Goal: Complete application form

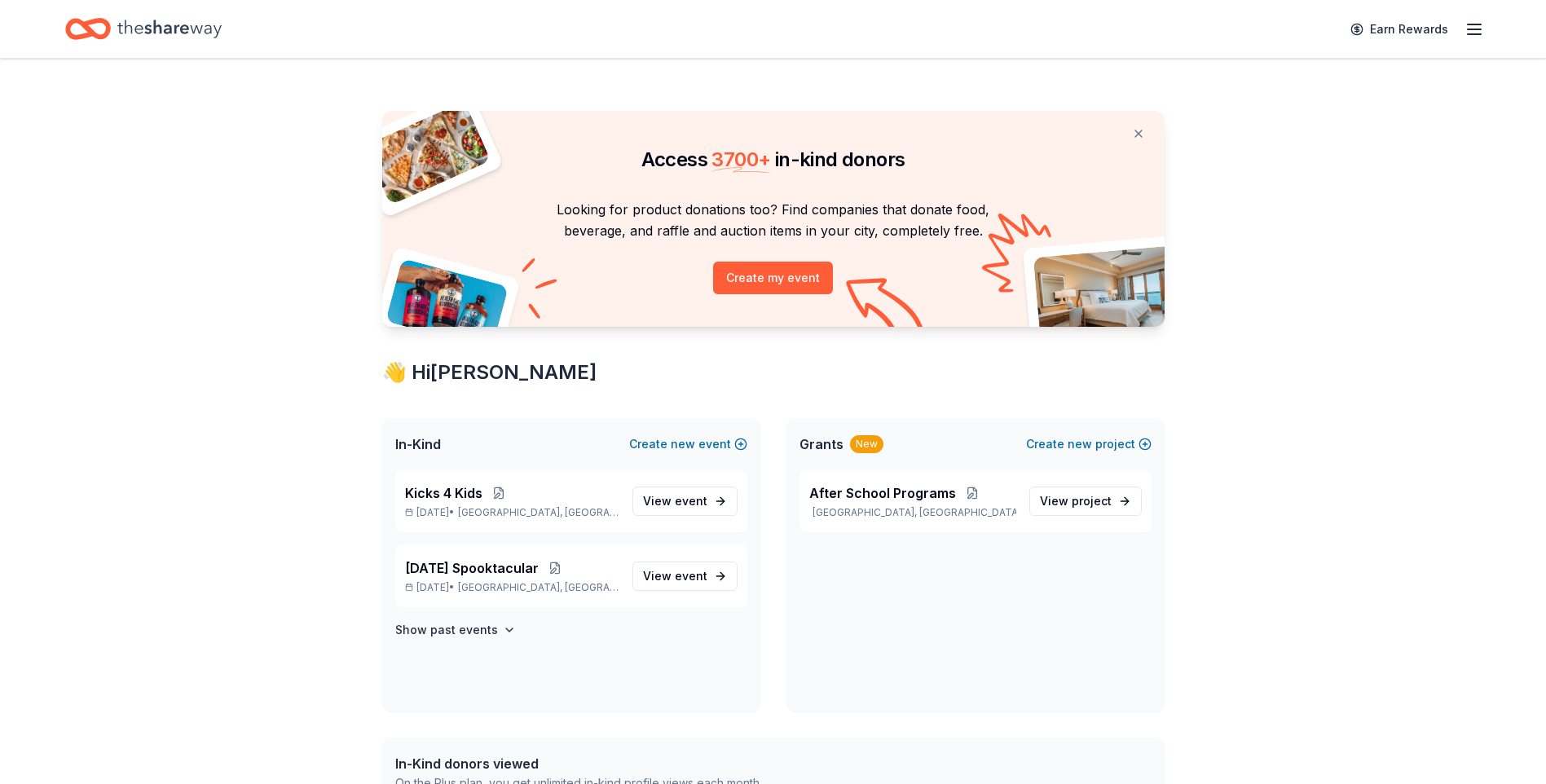
click at [1471, 29] on line "button" at bounding box center [1474, 29] width 13 height 0
click at [1287, 124] on link "Account" at bounding box center [1279, 126] width 52 height 17
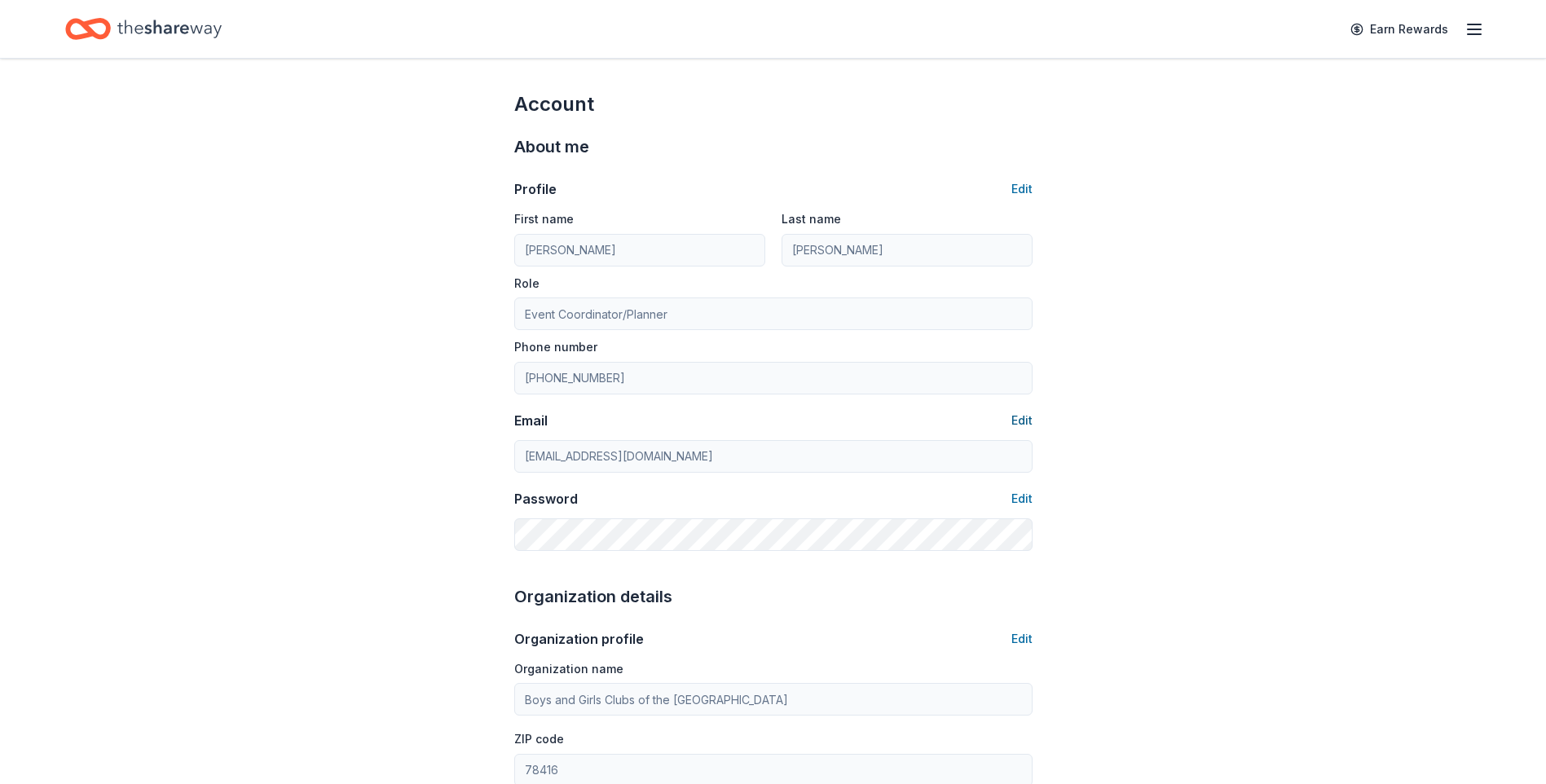
click at [1023, 416] on button "Edit" at bounding box center [1023, 421] width 21 height 19
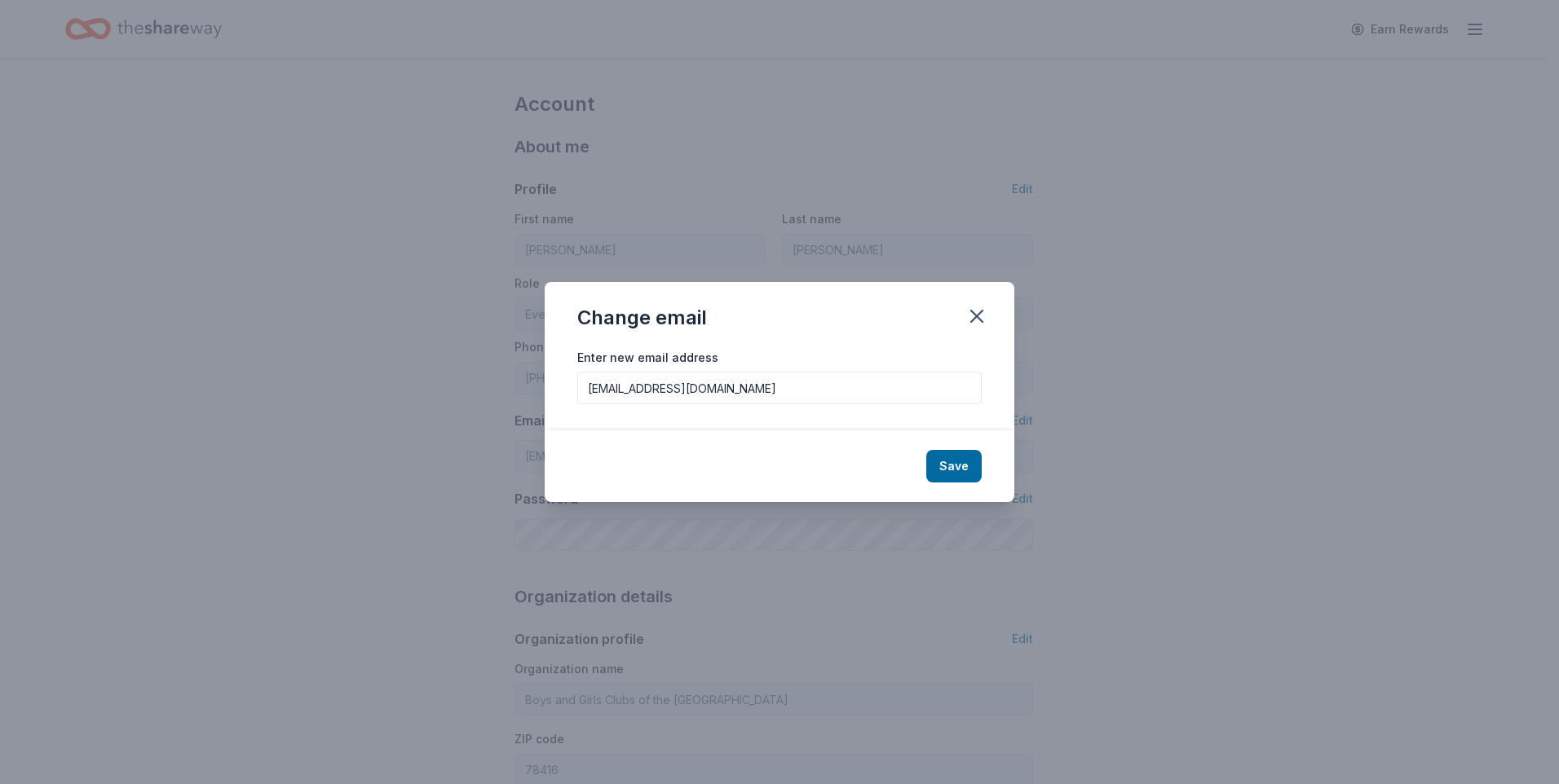
drag, startPoint x: 697, startPoint y: 393, endPoint x: 567, endPoint y: 385, distance: 130.2
click at [567, 385] on div "Enter new email address ktovar@bgccb.org" at bounding box center [780, 389] width 470 height 84
type input "coastalmediacc@gmail.com"
click at [961, 464] on button "Save" at bounding box center [954, 466] width 56 height 32
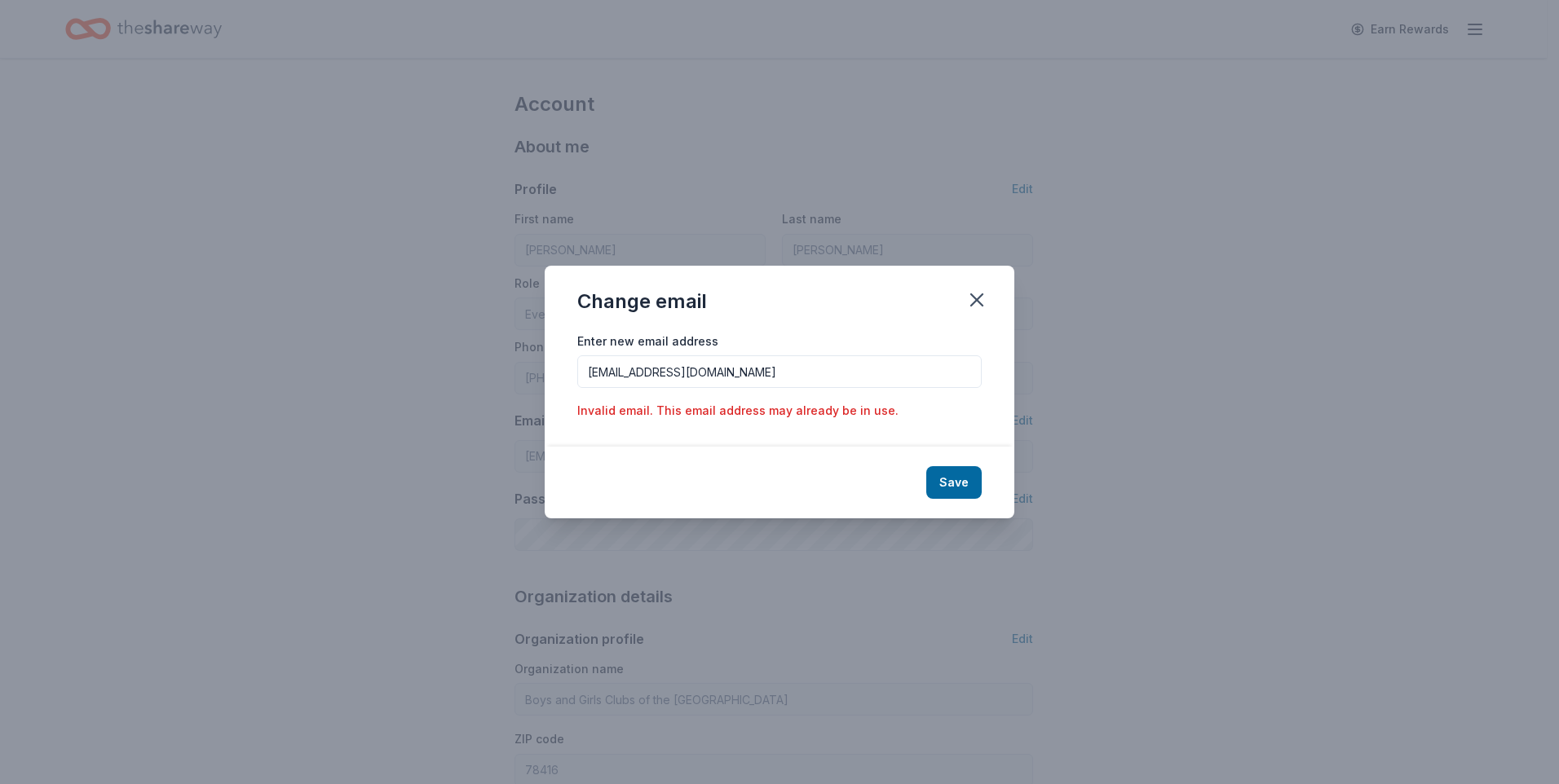
drag, startPoint x: 745, startPoint y: 375, endPoint x: 585, endPoint y: 372, distance: 160.0
click at [585, 372] on input "coastalmediacc@gmail.com" at bounding box center [779, 371] width 404 height 32
click at [977, 297] on icon "button" at bounding box center [976, 299] width 22 height 22
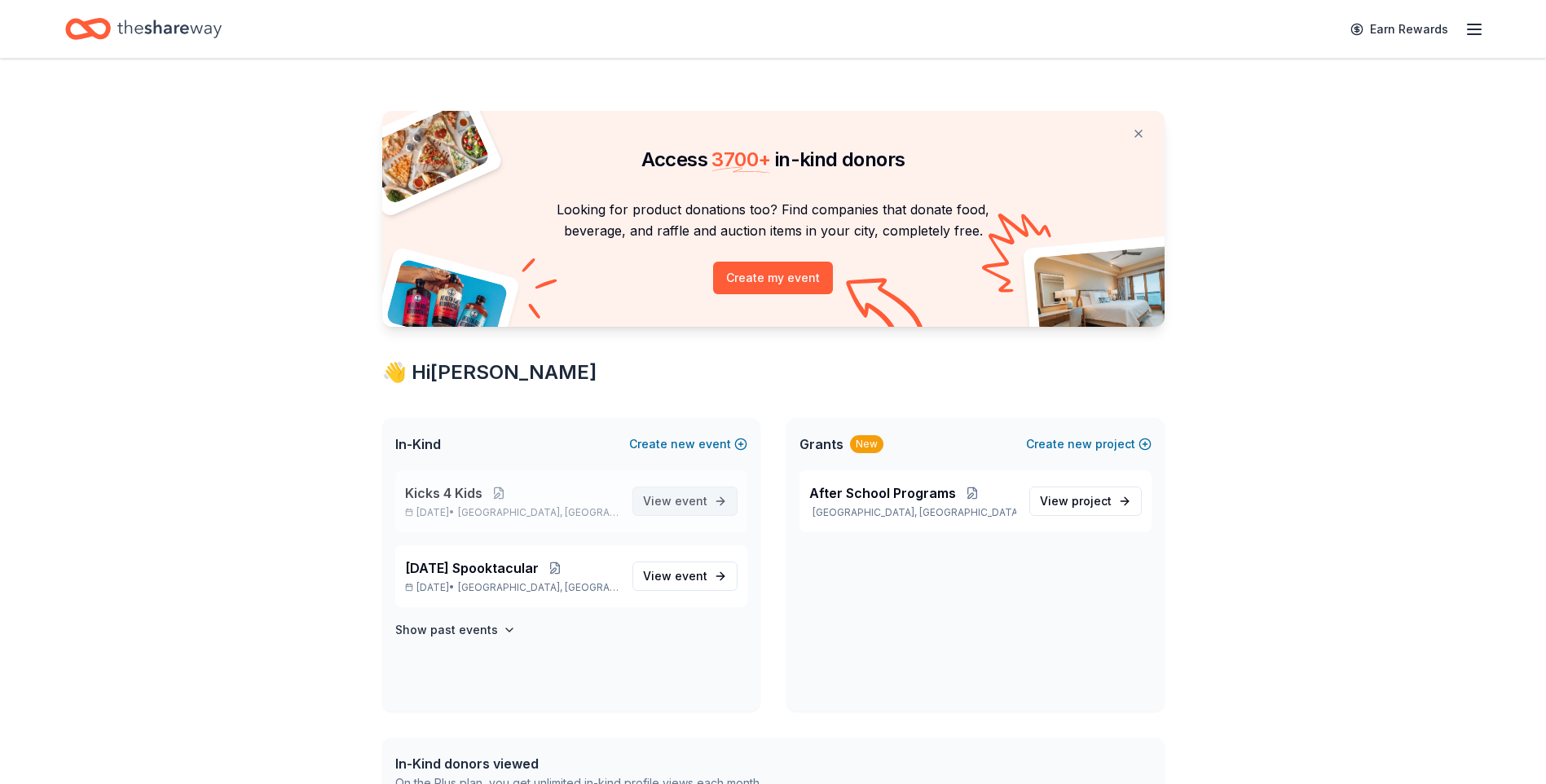
click at [698, 507] on span "event" at bounding box center [691, 501] width 32 height 14
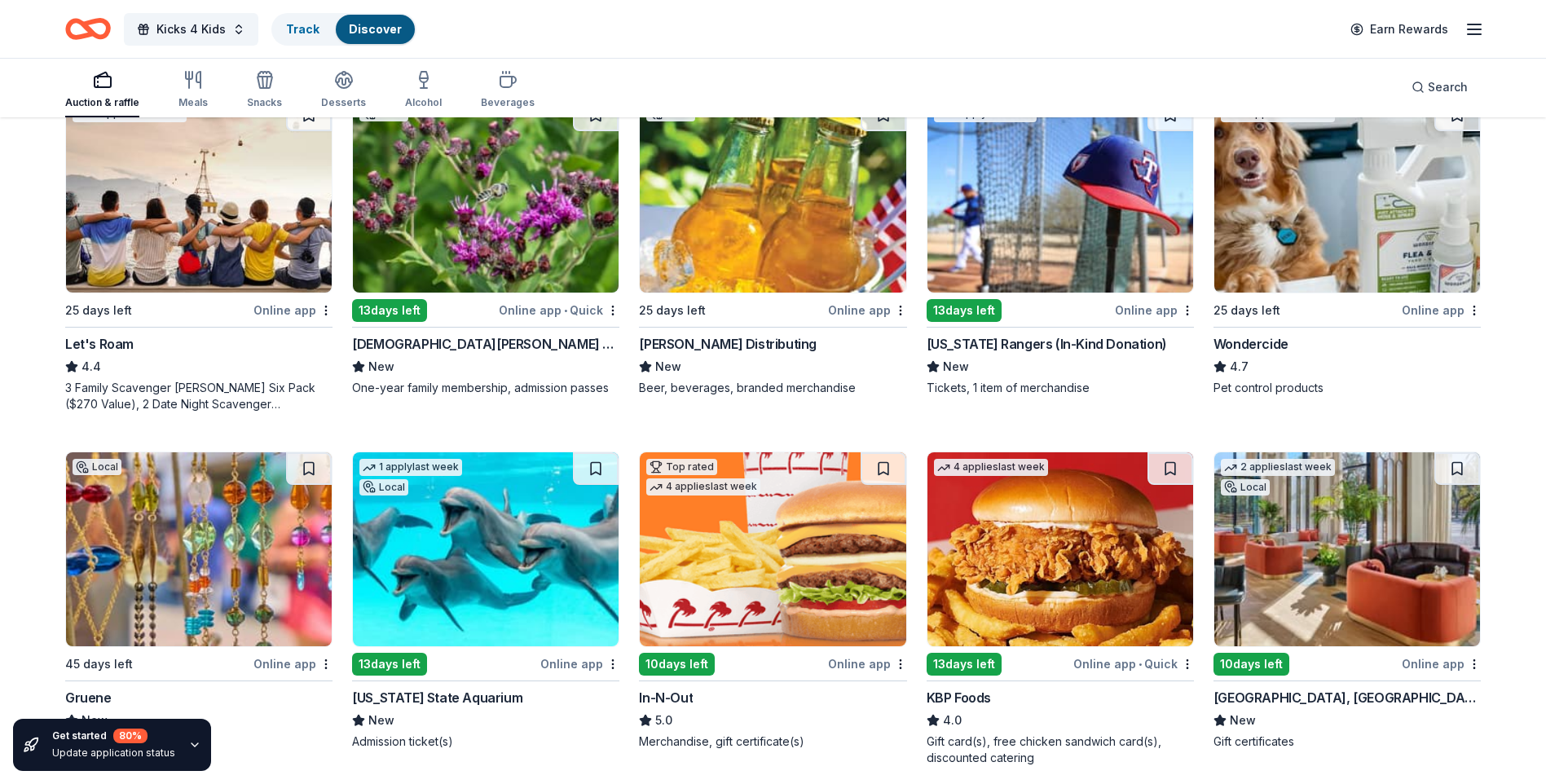
scroll to position [912, 0]
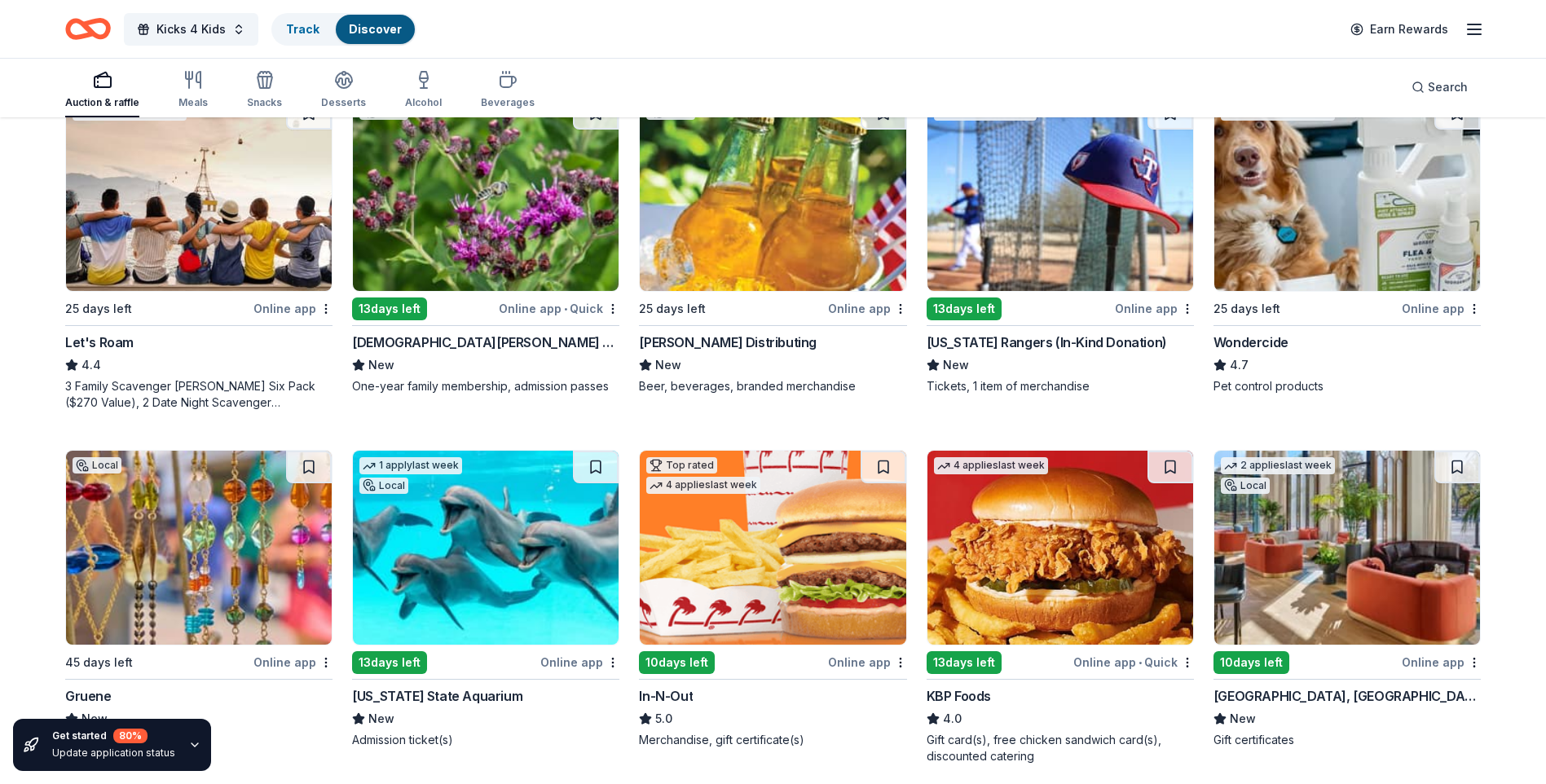
click at [1000, 342] on div "Texas Rangers (In-Kind Donation)" at bounding box center [1046, 342] width 241 height 19
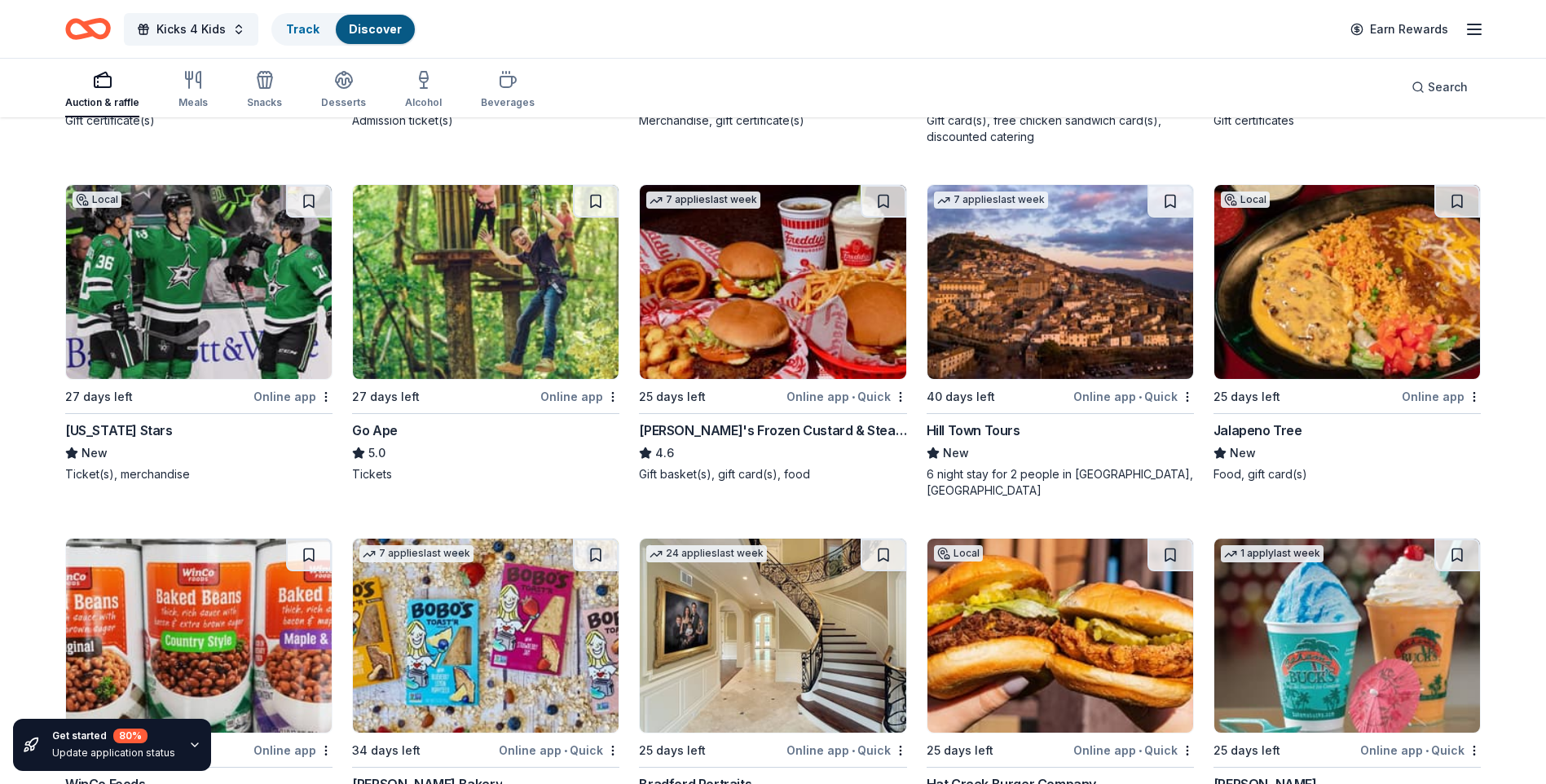
scroll to position [1563, 0]
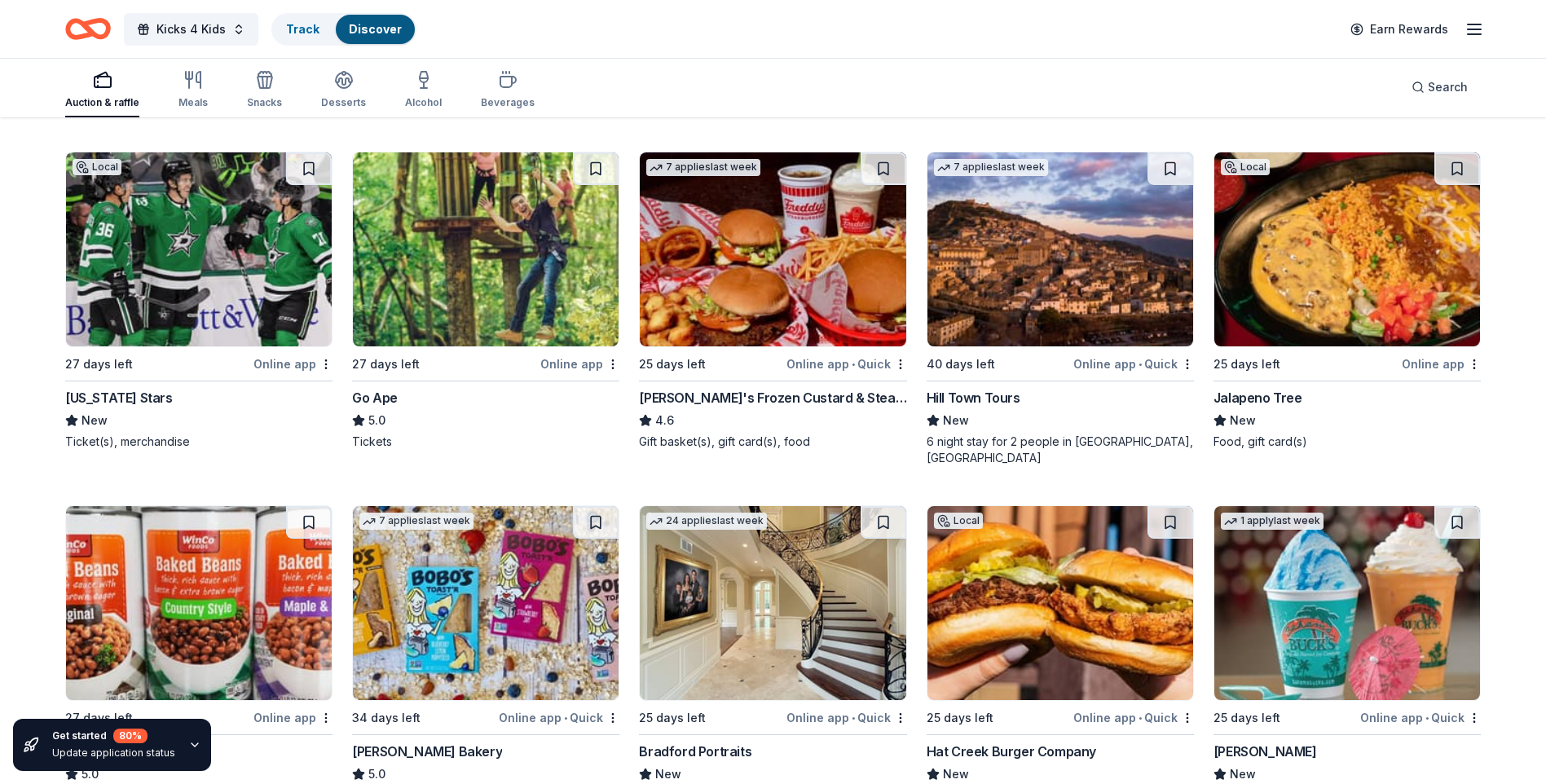
click at [758, 280] on img at bounding box center [773, 248] width 266 height 194
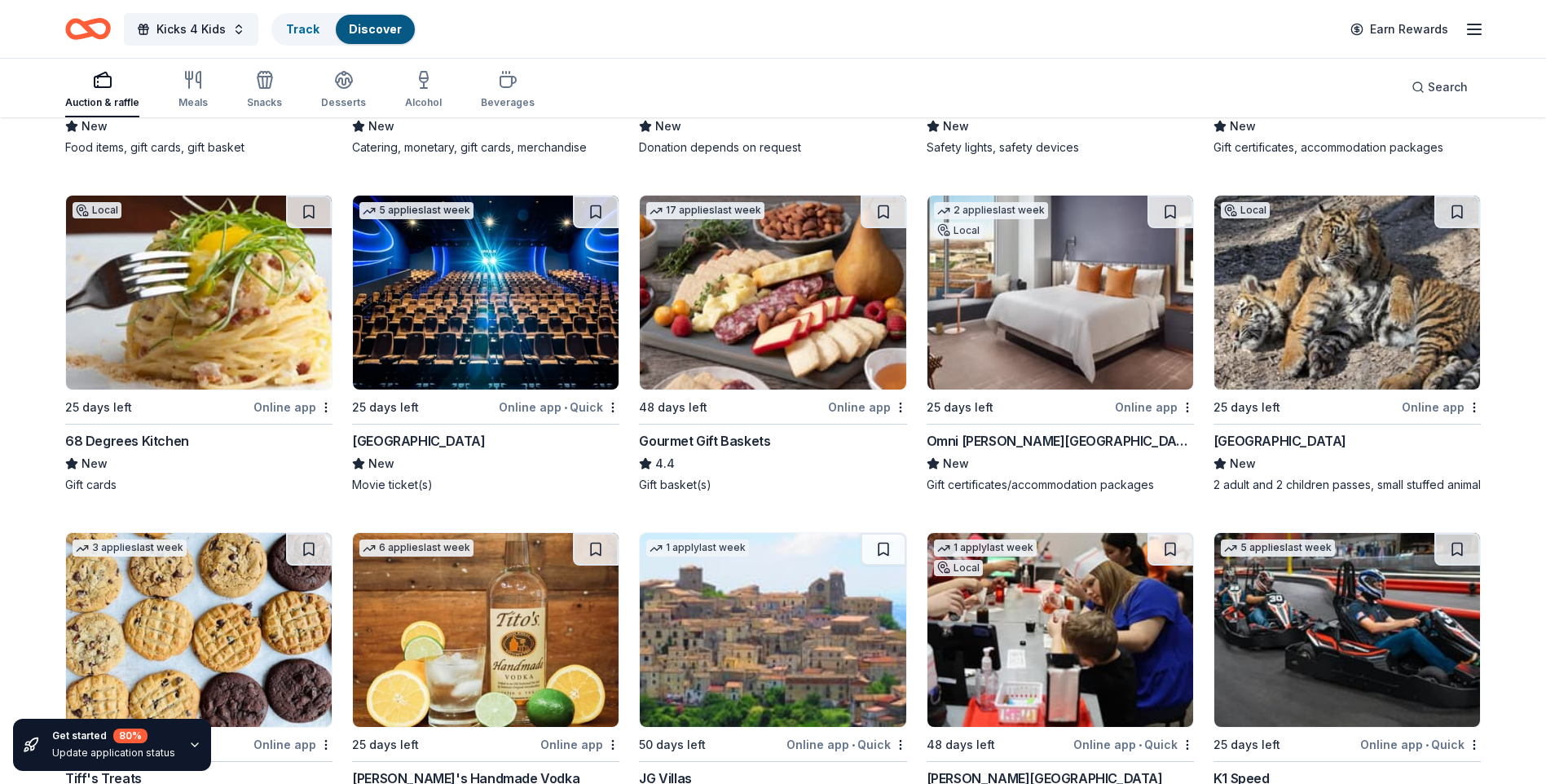
scroll to position [2939, 0]
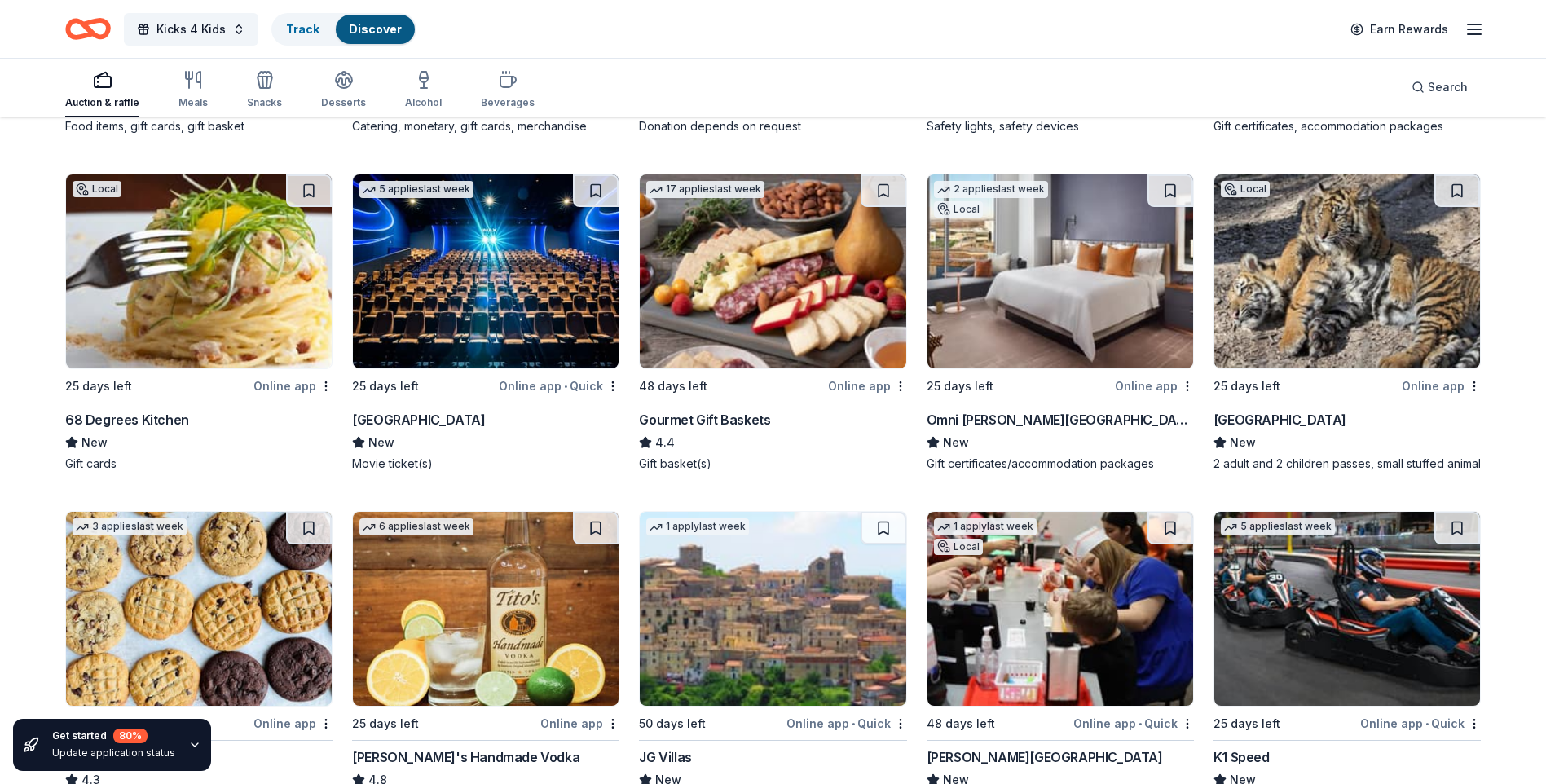
click at [1343, 282] on img at bounding box center [1347, 271] width 266 height 194
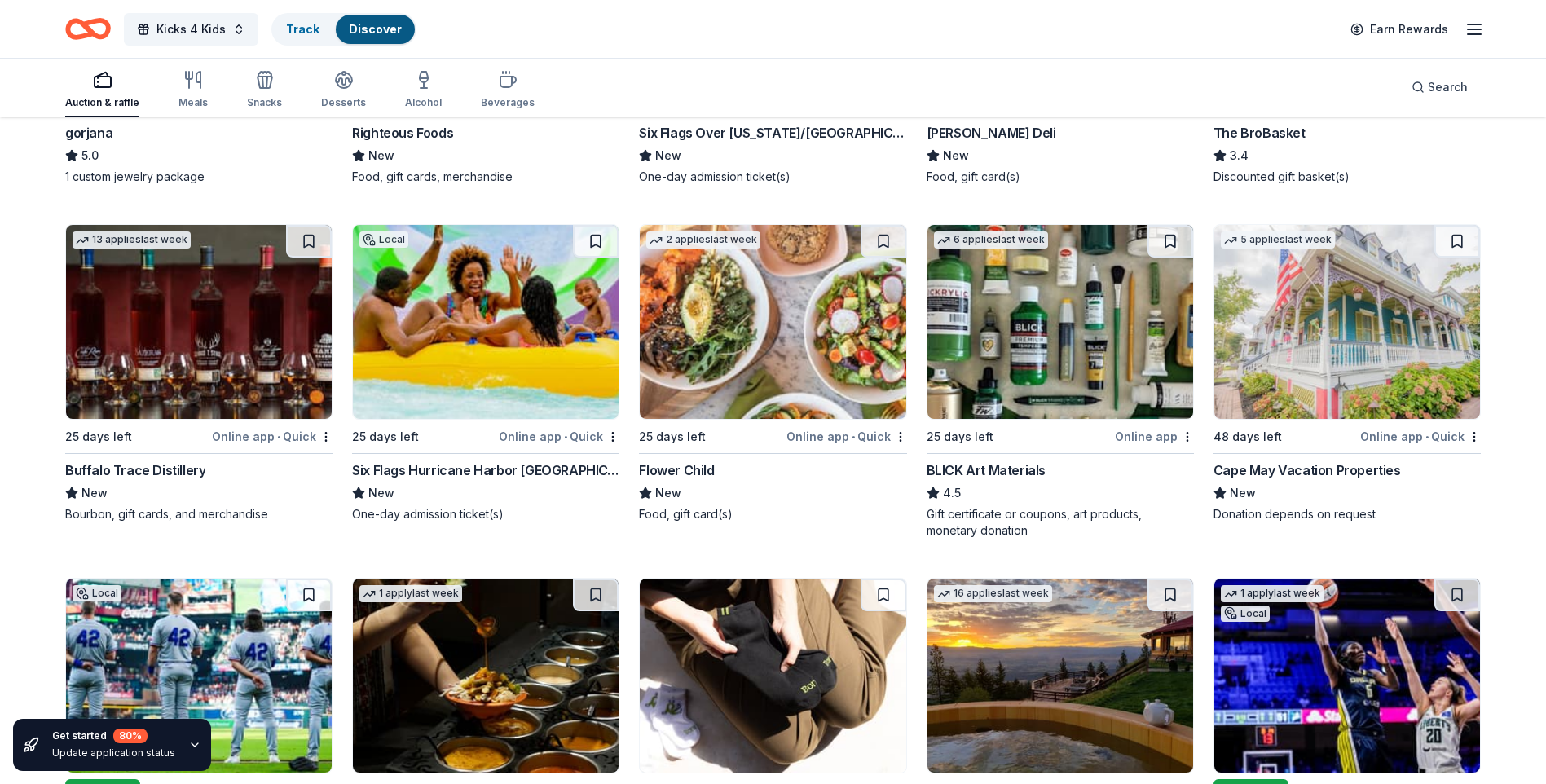
scroll to position [3930, 0]
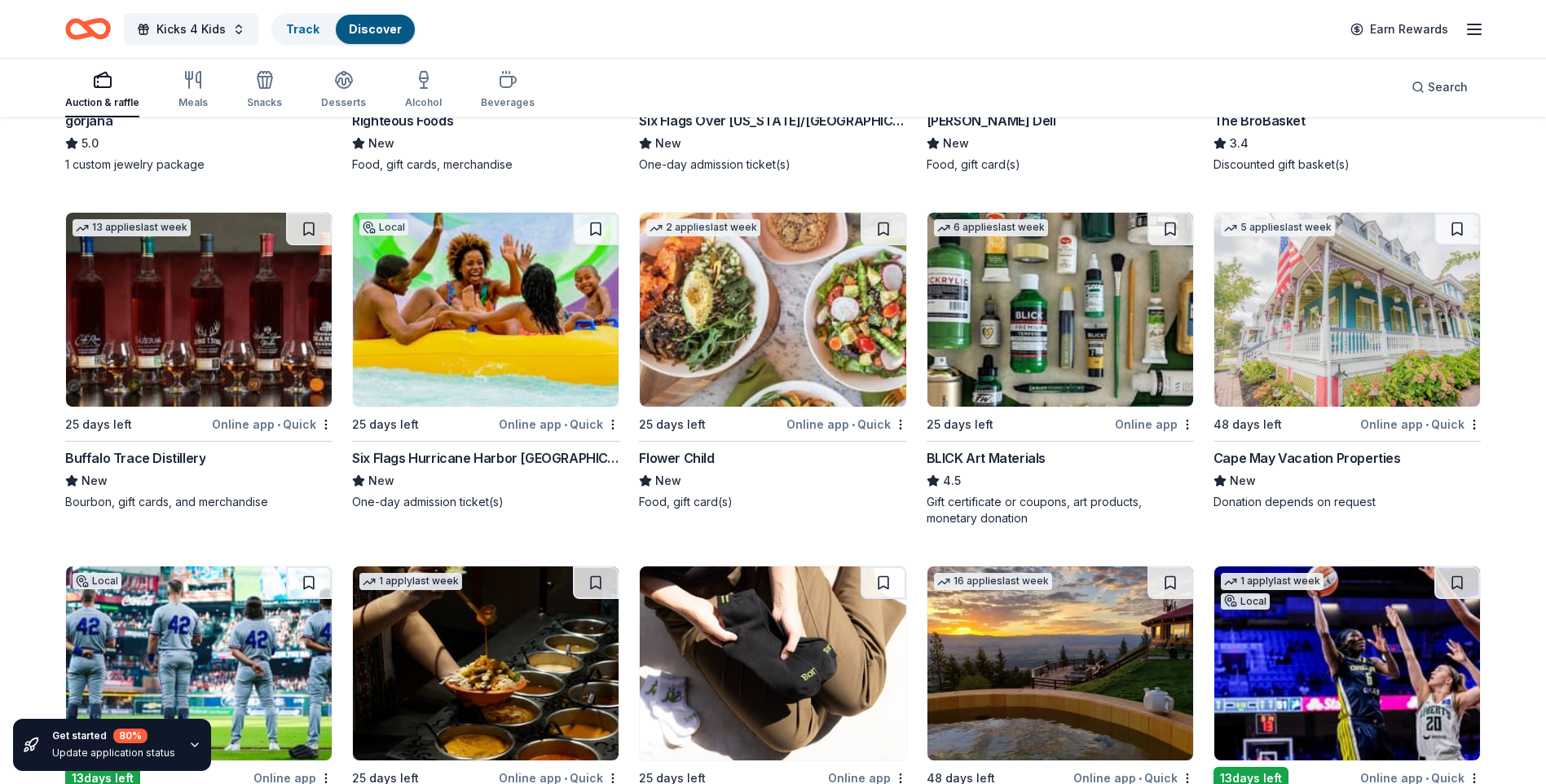
click at [1332, 336] on img at bounding box center [1347, 309] width 266 height 194
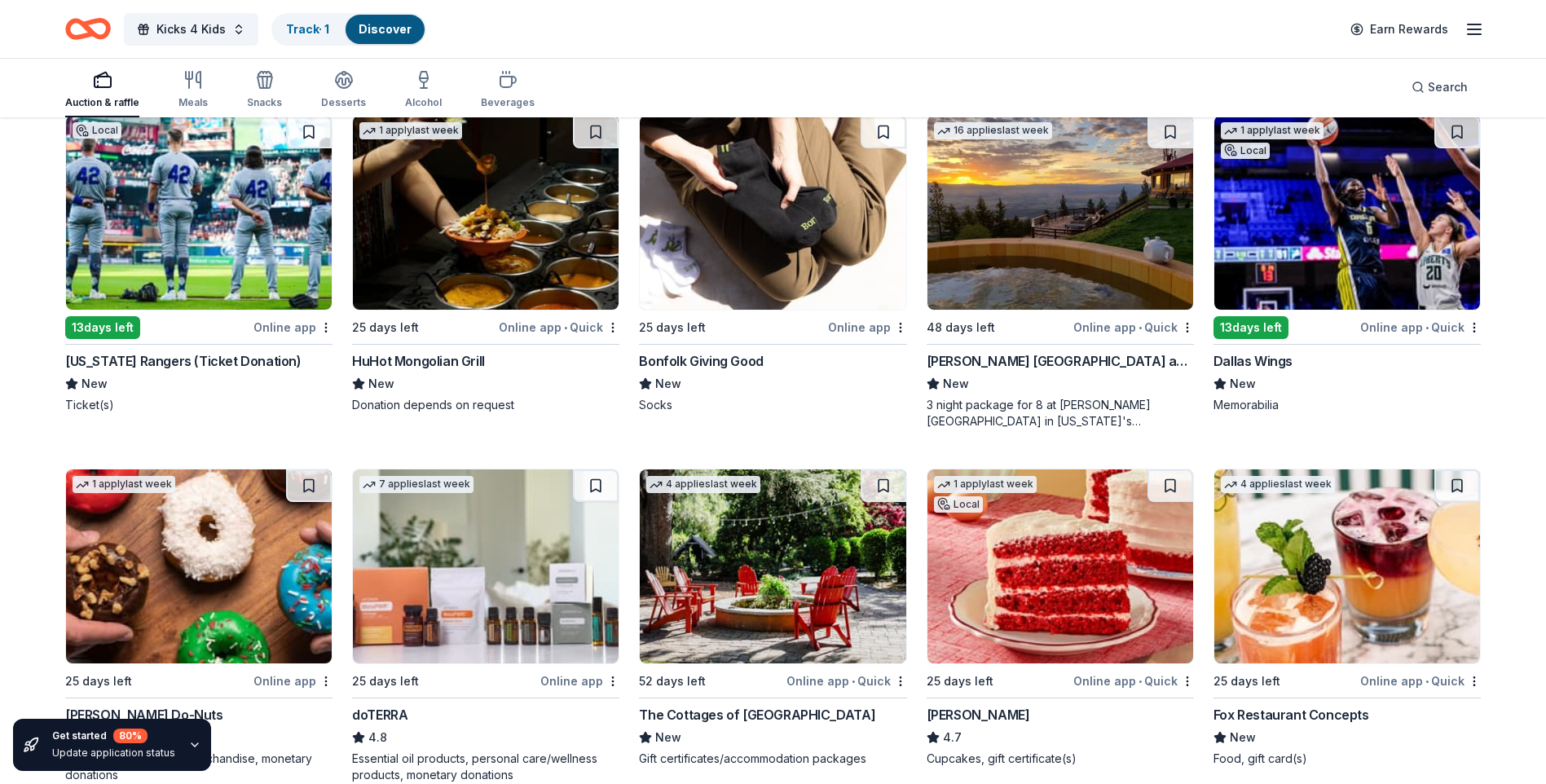
scroll to position [4328, 0]
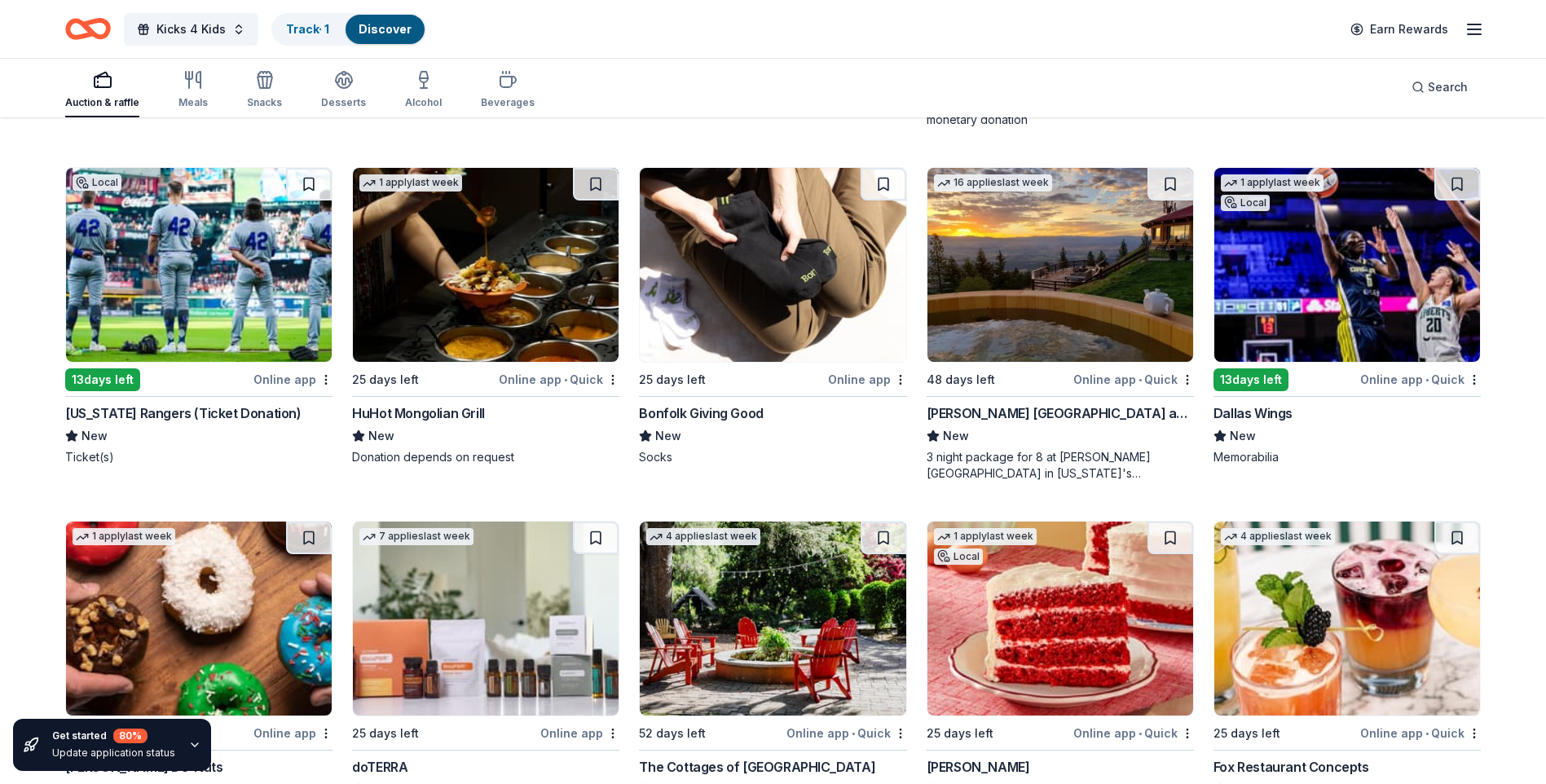
click at [1296, 286] on img at bounding box center [1347, 264] width 266 height 194
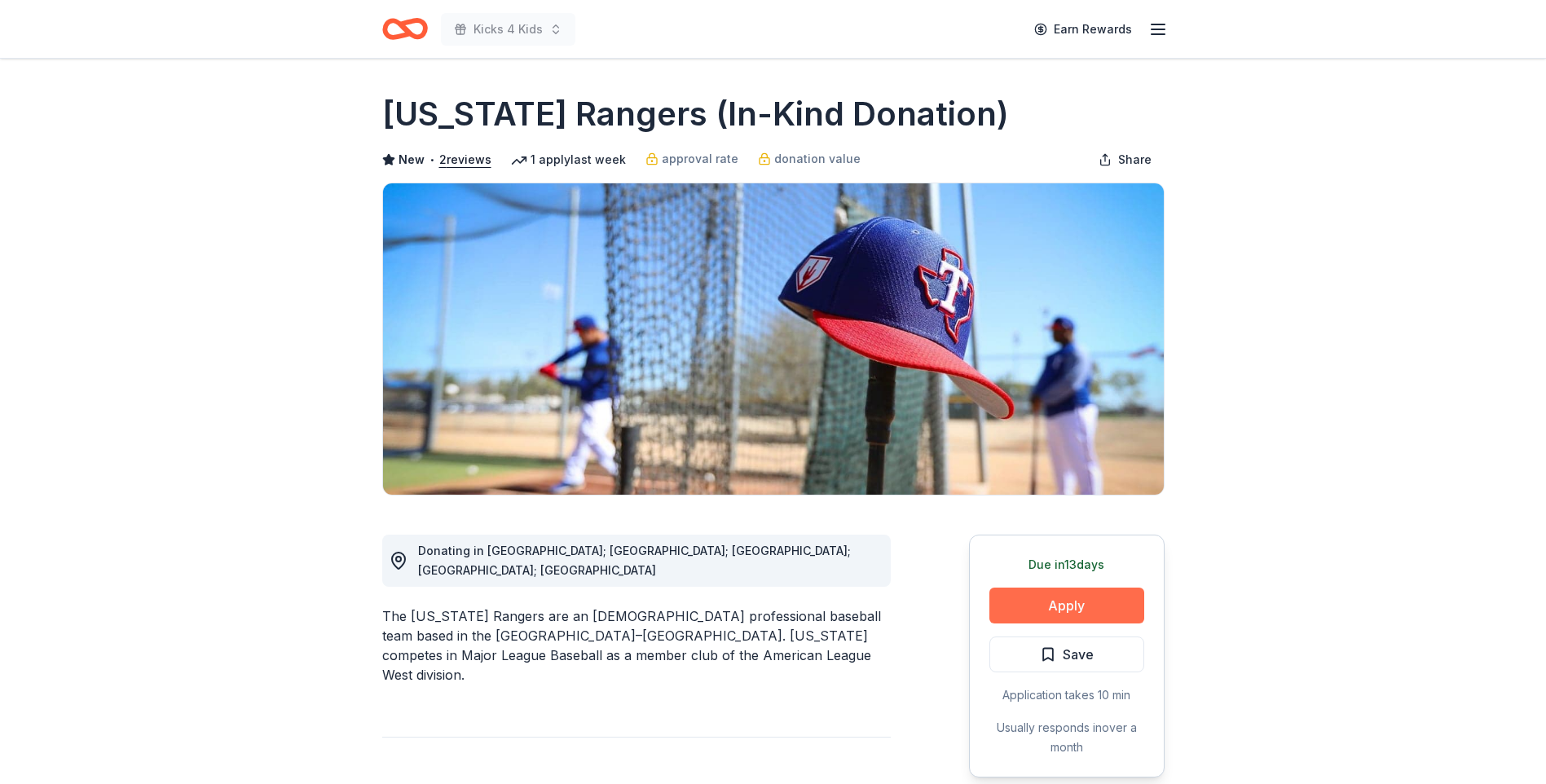
click at [1068, 606] on button "Apply" at bounding box center [1067, 605] width 155 height 36
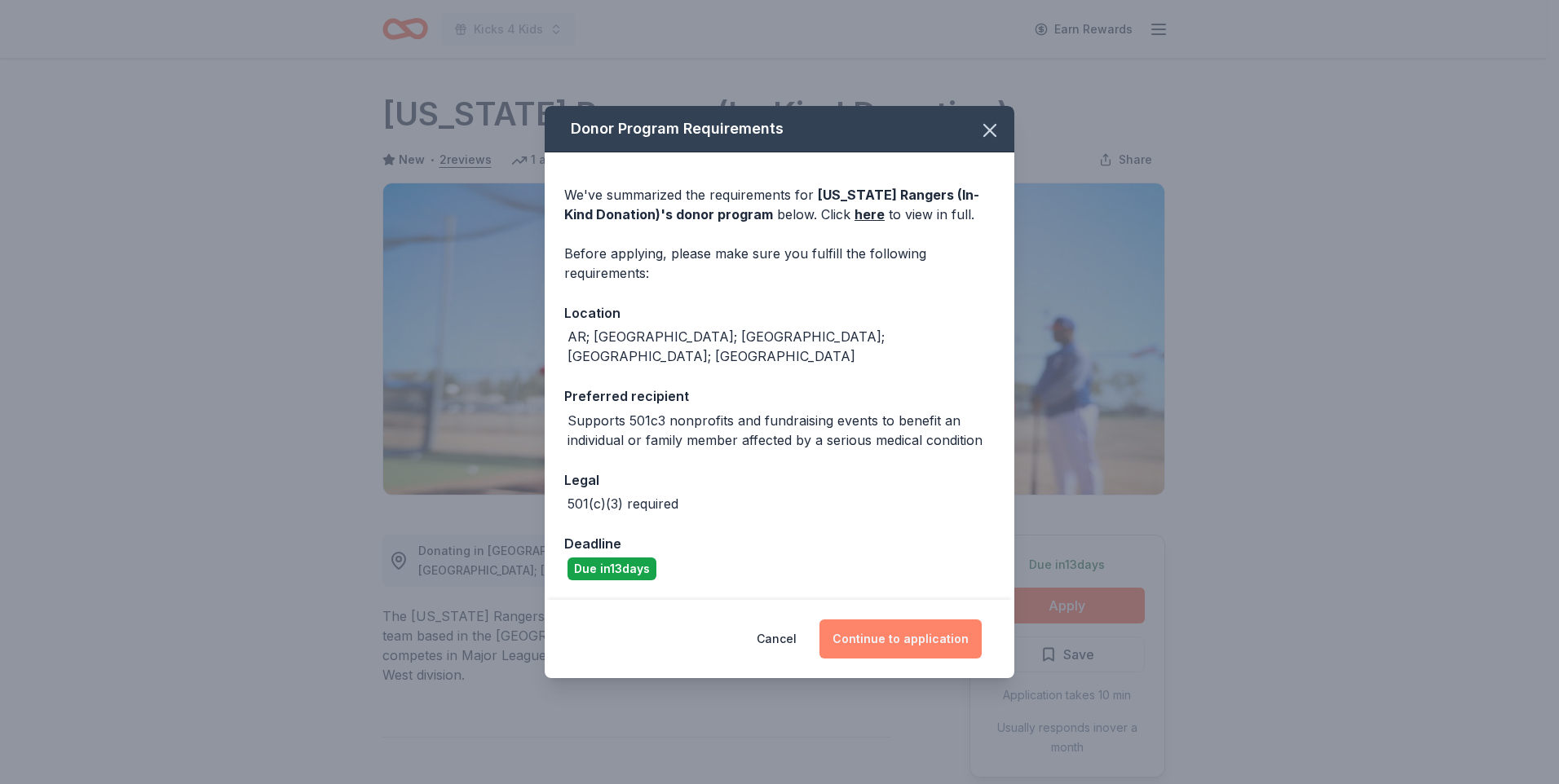
click at [877, 632] on button "Continue to application" at bounding box center [900, 639] width 163 height 39
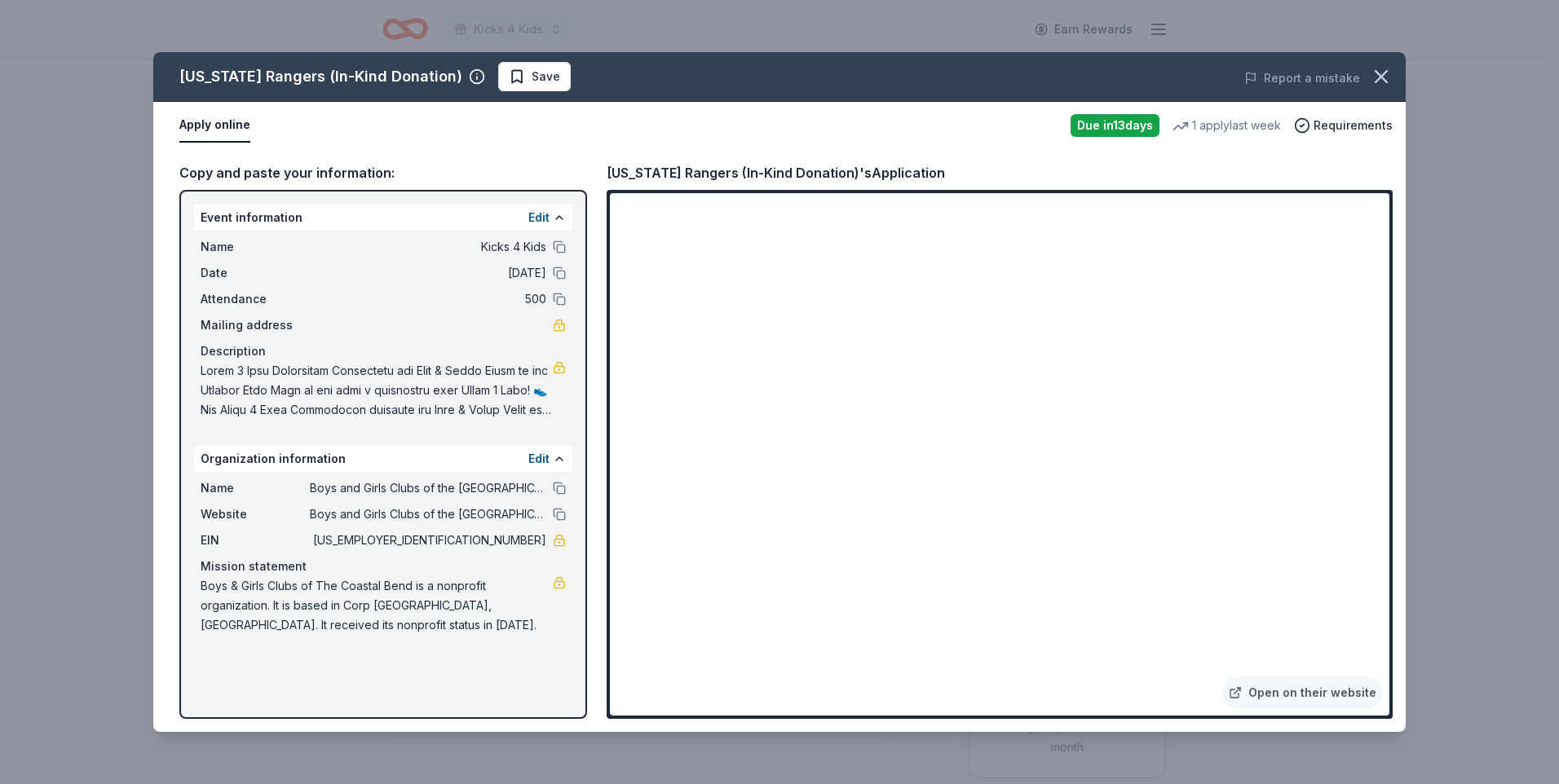
drag, startPoint x: 201, startPoint y: 371, endPoint x: 341, endPoint y: 360, distance: 140.4
click at [323, 363] on span at bounding box center [377, 391] width 353 height 58
drag, startPoint x: 198, startPoint y: 367, endPoint x: 518, endPoint y: 364, distance: 320.0
click at [518, 364] on div "Name Kicks 4 Kids Date 12/04/25 Attendance 500 Mailing address Description" at bounding box center [383, 328] width 378 height 196
click at [1374, 78] on icon "button" at bounding box center [1381, 76] width 22 height 22
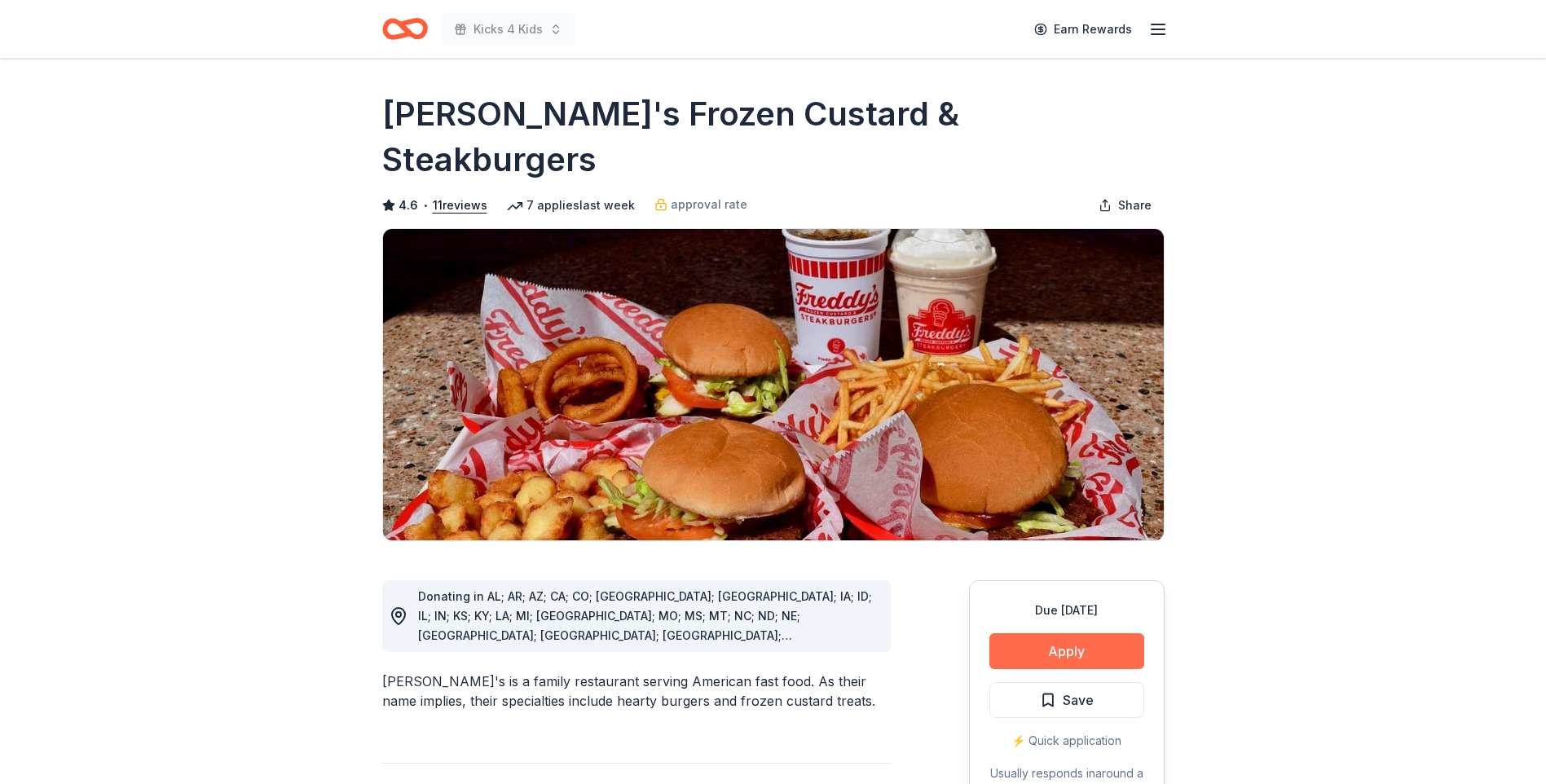
click at [1080, 633] on button "Apply" at bounding box center [1067, 651] width 155 height 36
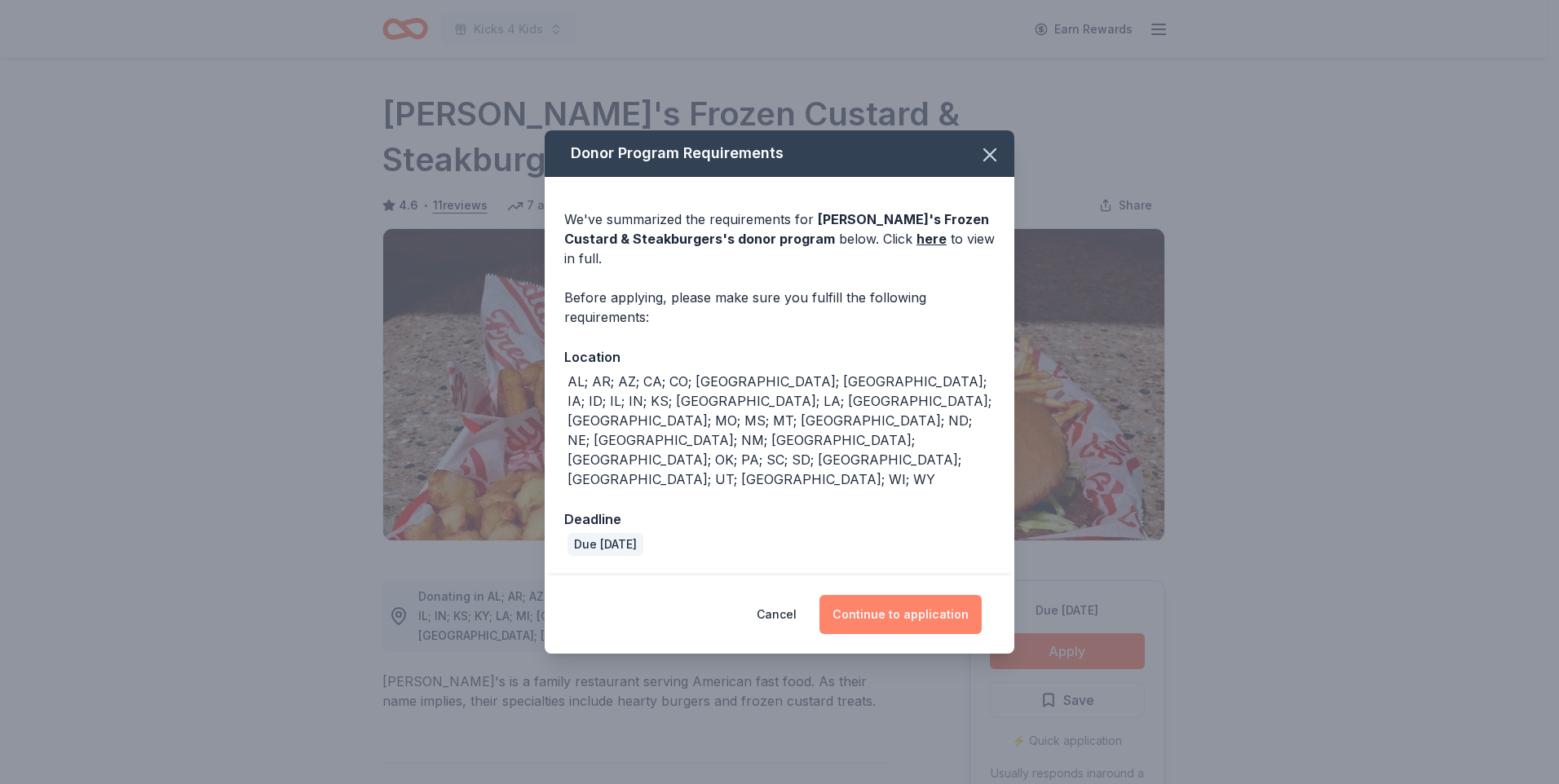
click at [902, 595] on button "Continue to application" at bounding box center [900, 615] width 163 height 39
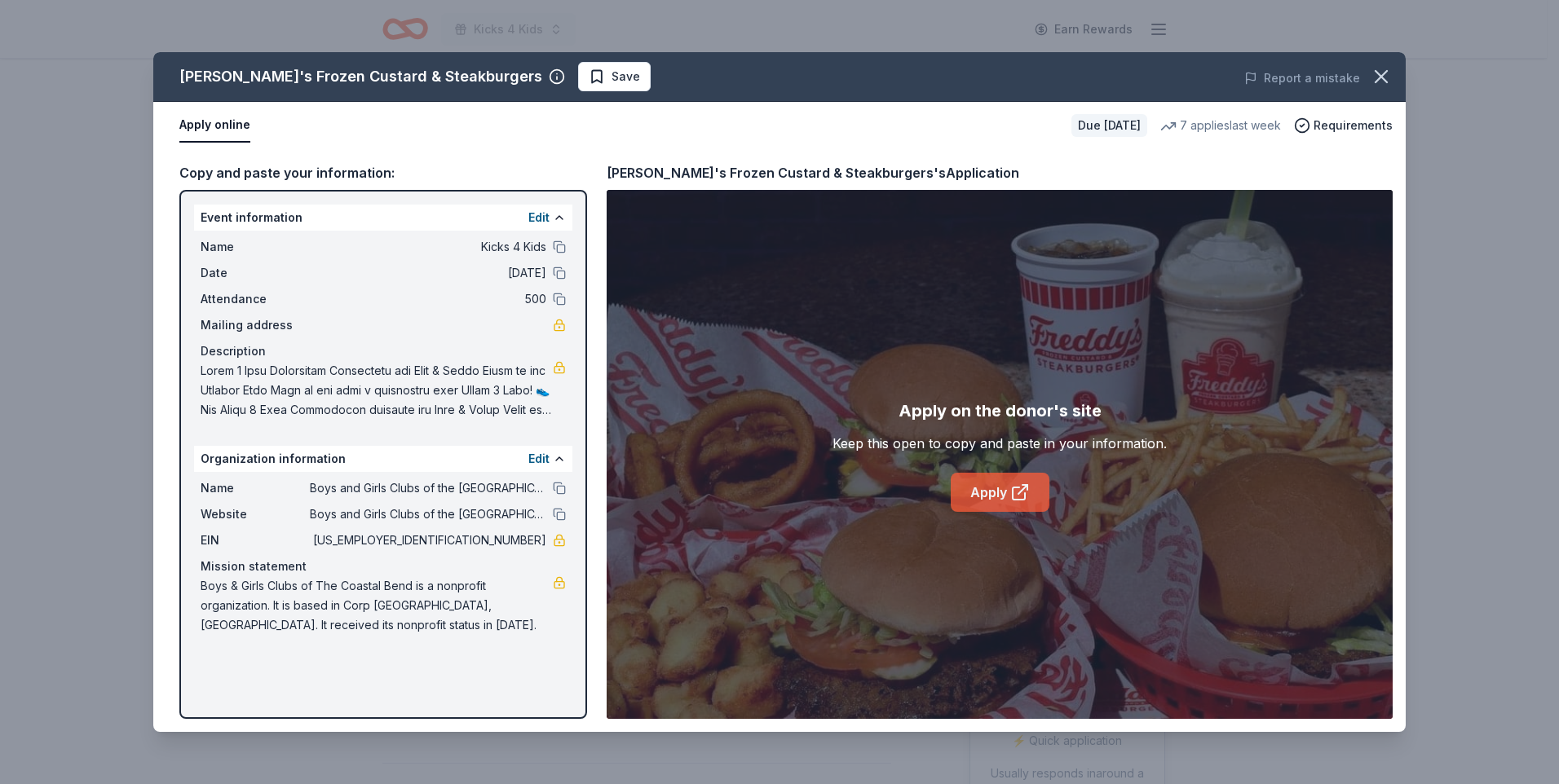
click at [987, 495] on link "Apply" at bounding box center [1000, 492] width 98 height 39
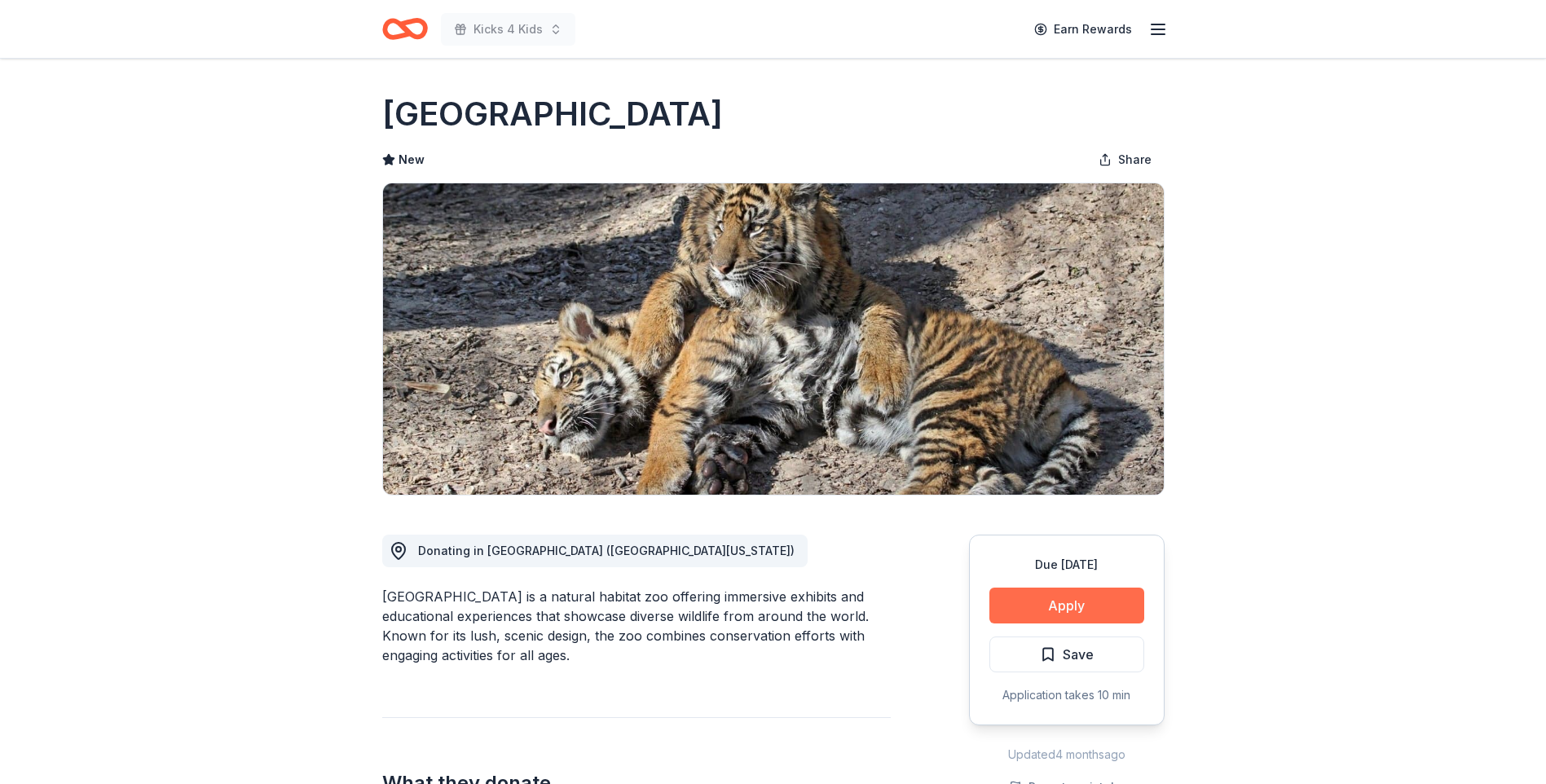
click at [1066, 601] on button "Apply" at bounding box center [1067, 605] width 155 height 36
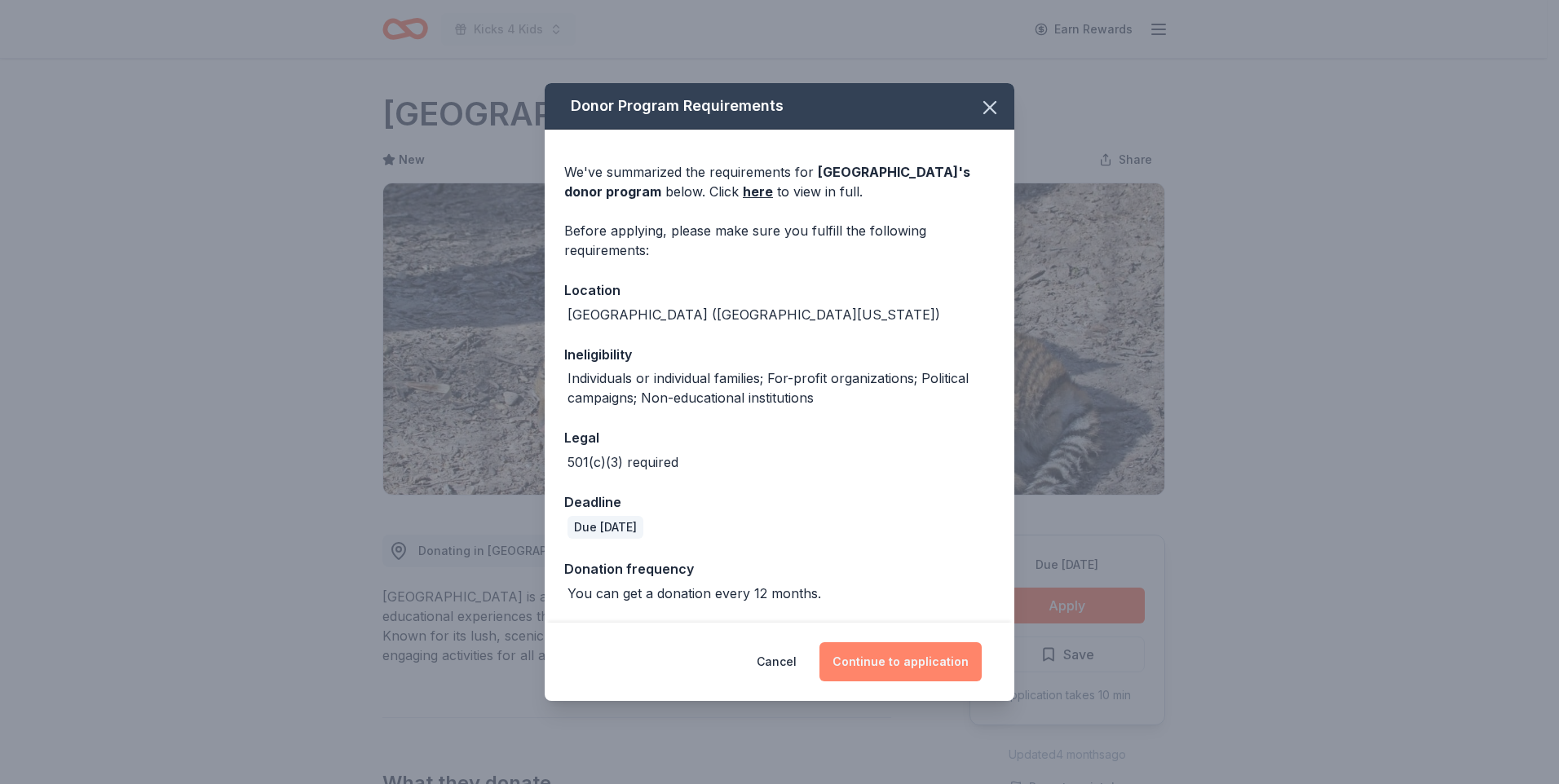
click at [892, 662] on button "Continue to application" at bounding box center [900, 661] width 163 height 39
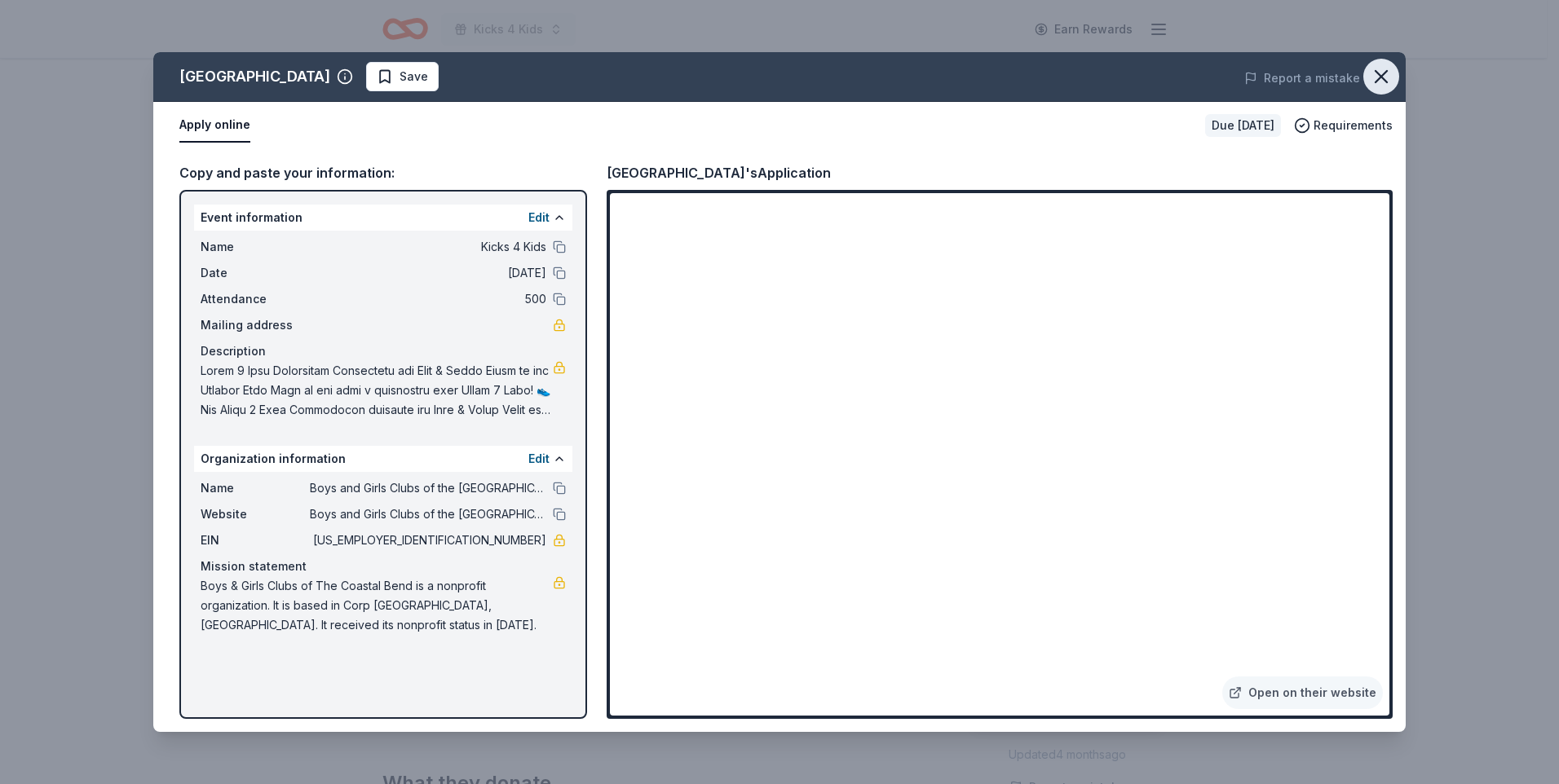
click at [1386, 82] on icon "button" at bounding box center [1382, 77] width 12 height 12
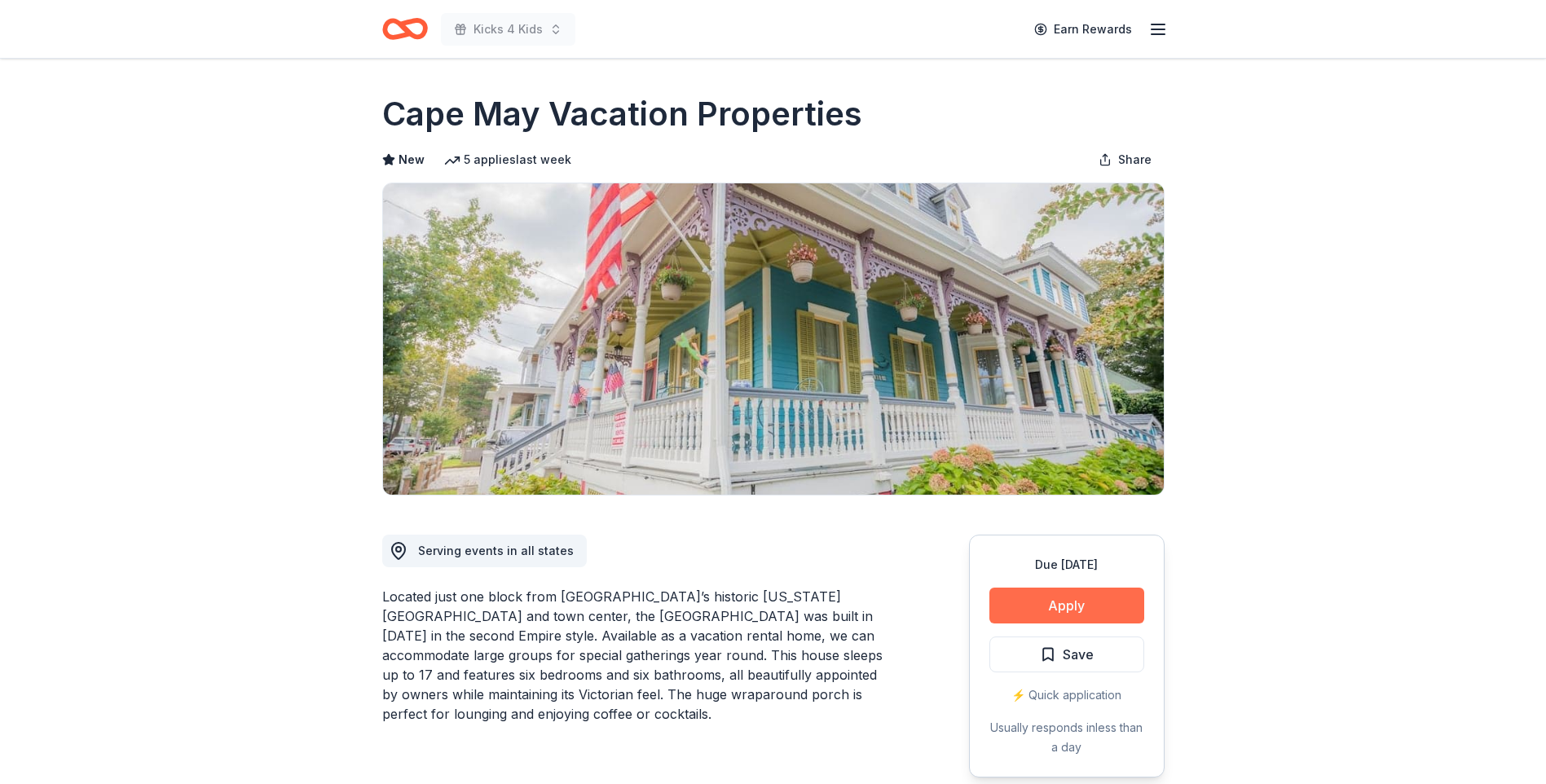
click at [1063, 613] on button "Apply" at bounding box center [1067, 605] width 155 height 36
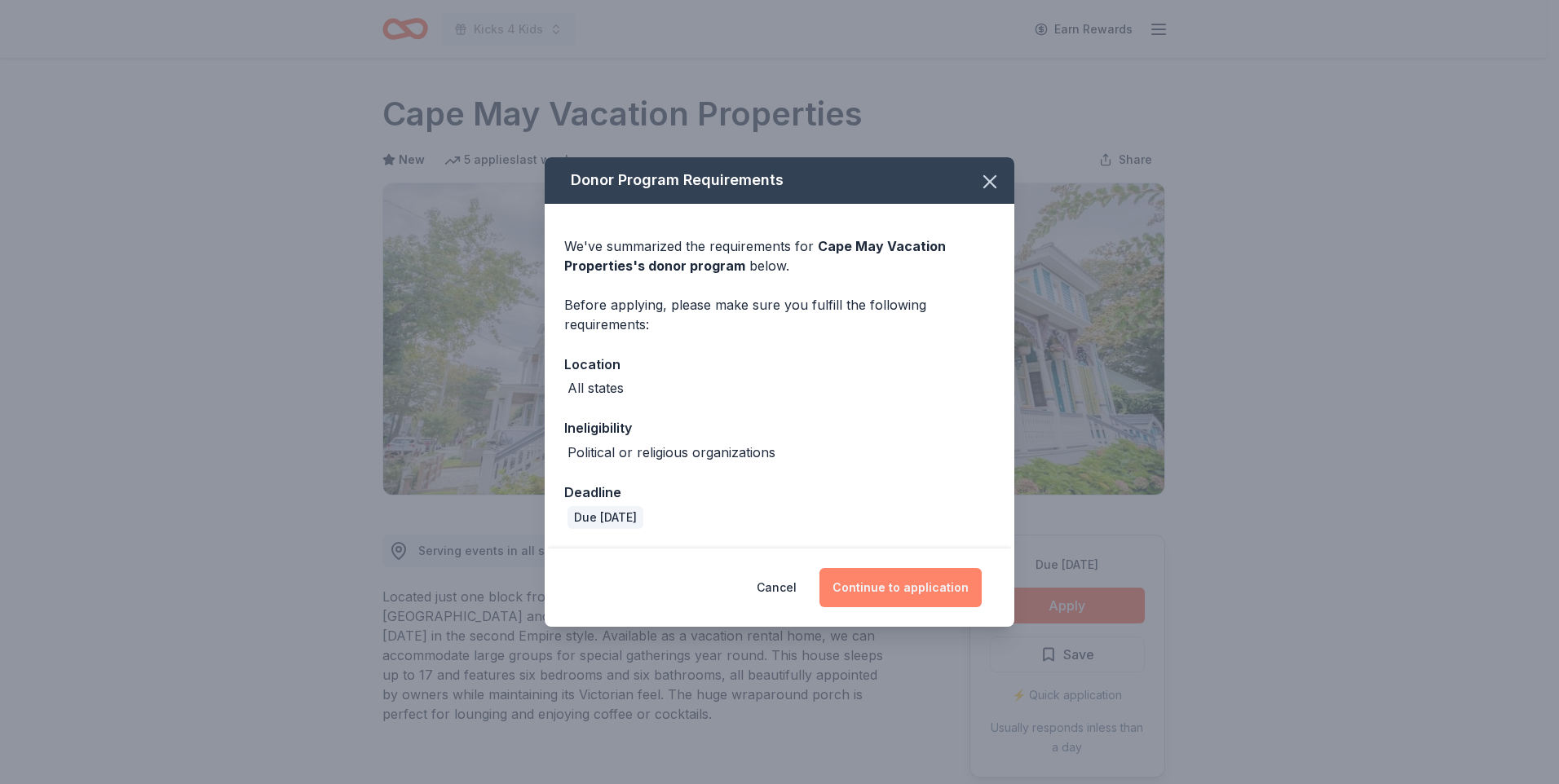
click at [889, 594] on button "Continue to application" at bounding box center [900, 587] width 163 height 39
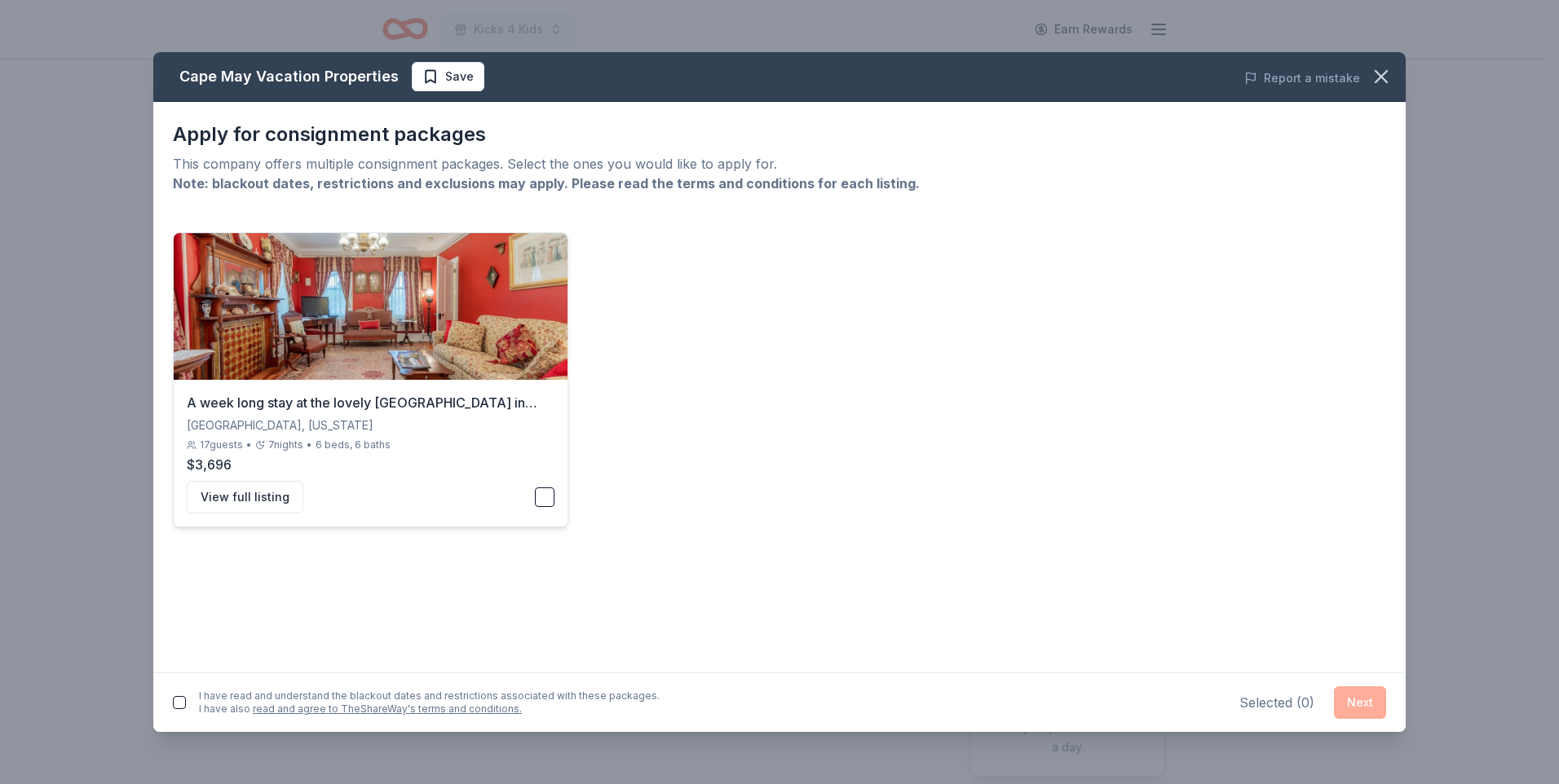
click at [540, 497] on button "button" at bounding box center [545, 497] width 19 height 19
click at [181, 702] on button "button" at bounding box center [178, 702] width 13 height 13
click at [1356, 700] on button "Next" at bounding box center [1360, 702] width 53 height 32
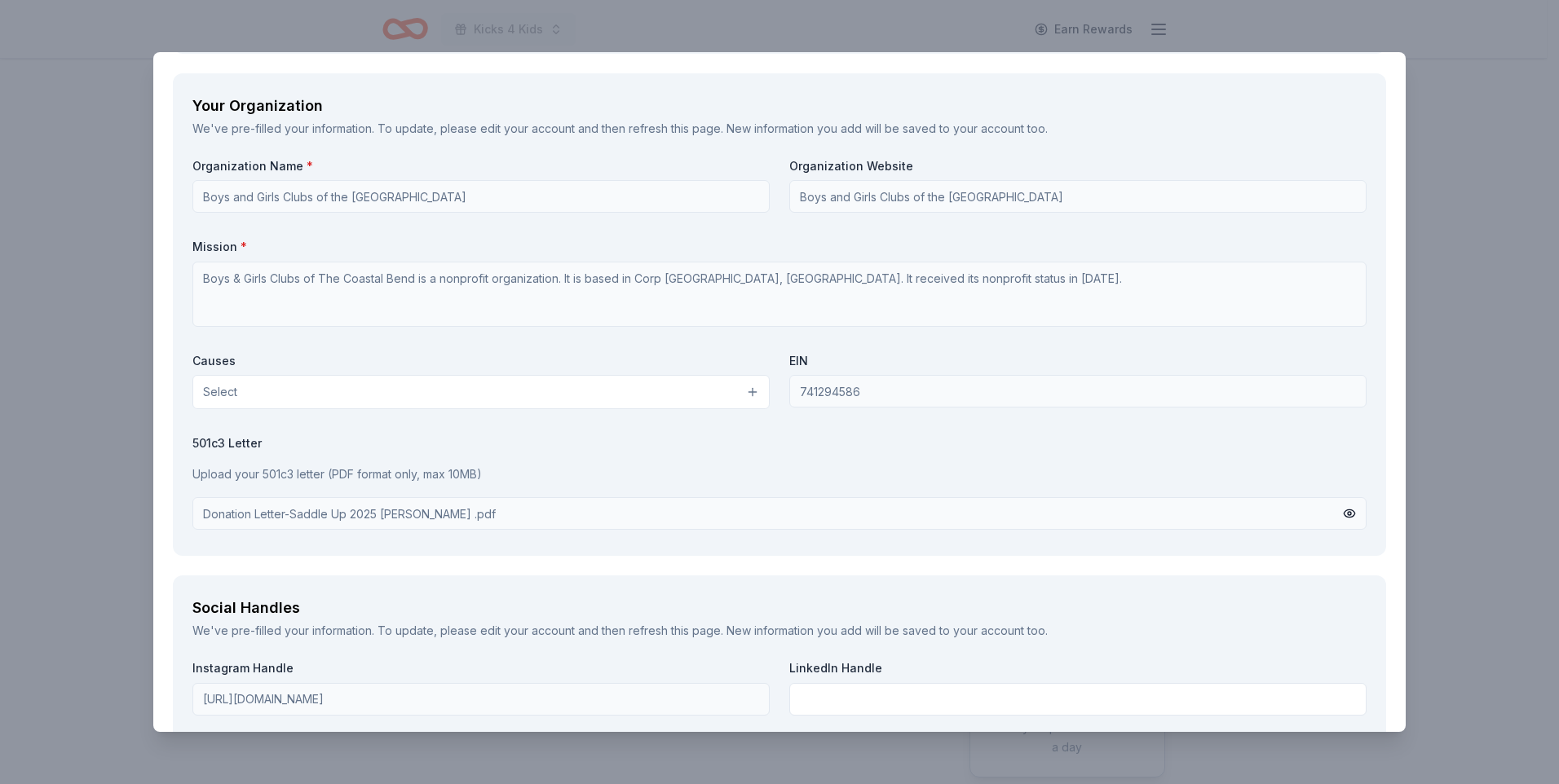
scroll to position [1537, 0]
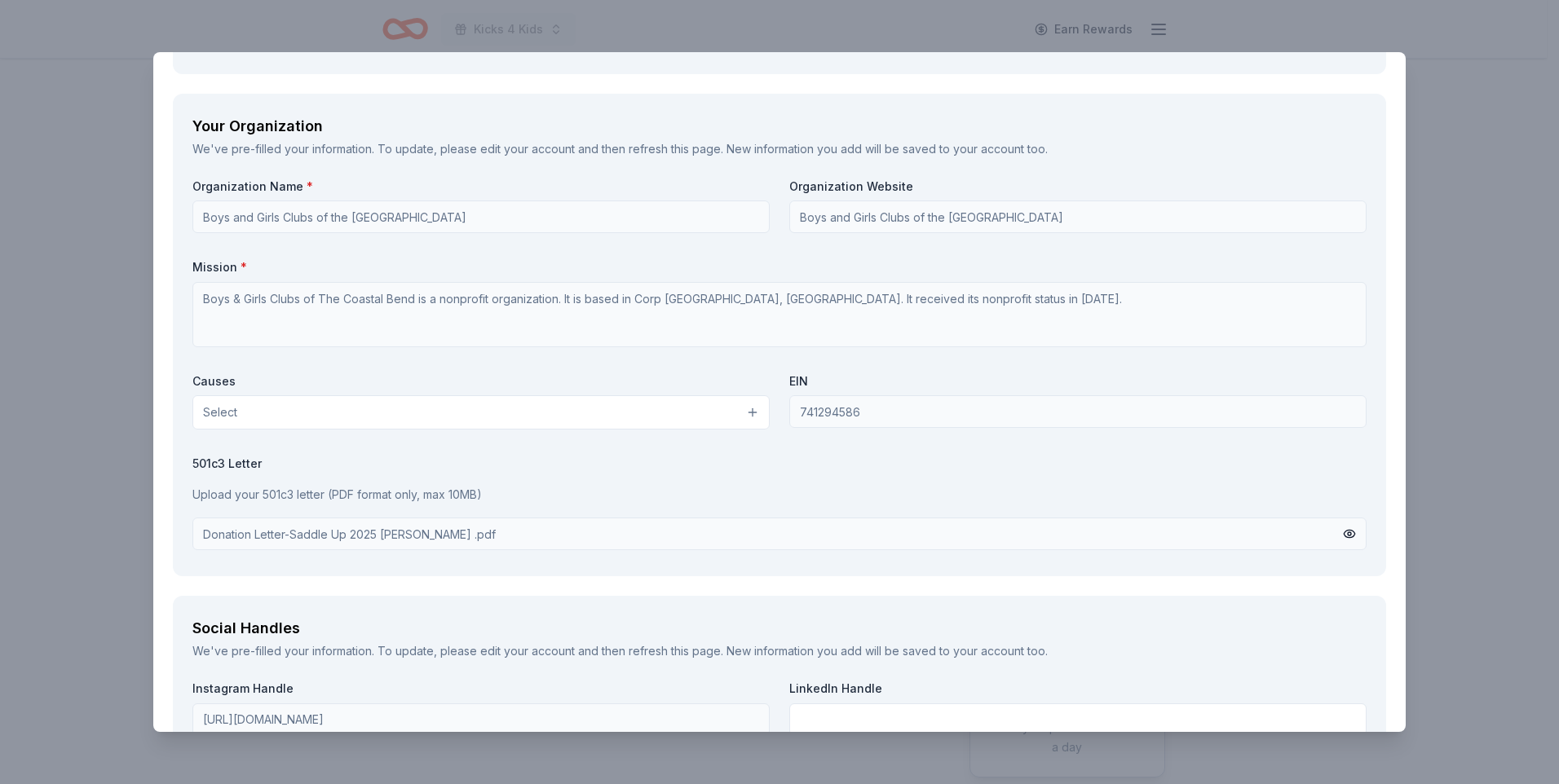
click at [746, 416] on button "Select" at bounding box center [480, 412] width 577 height 34
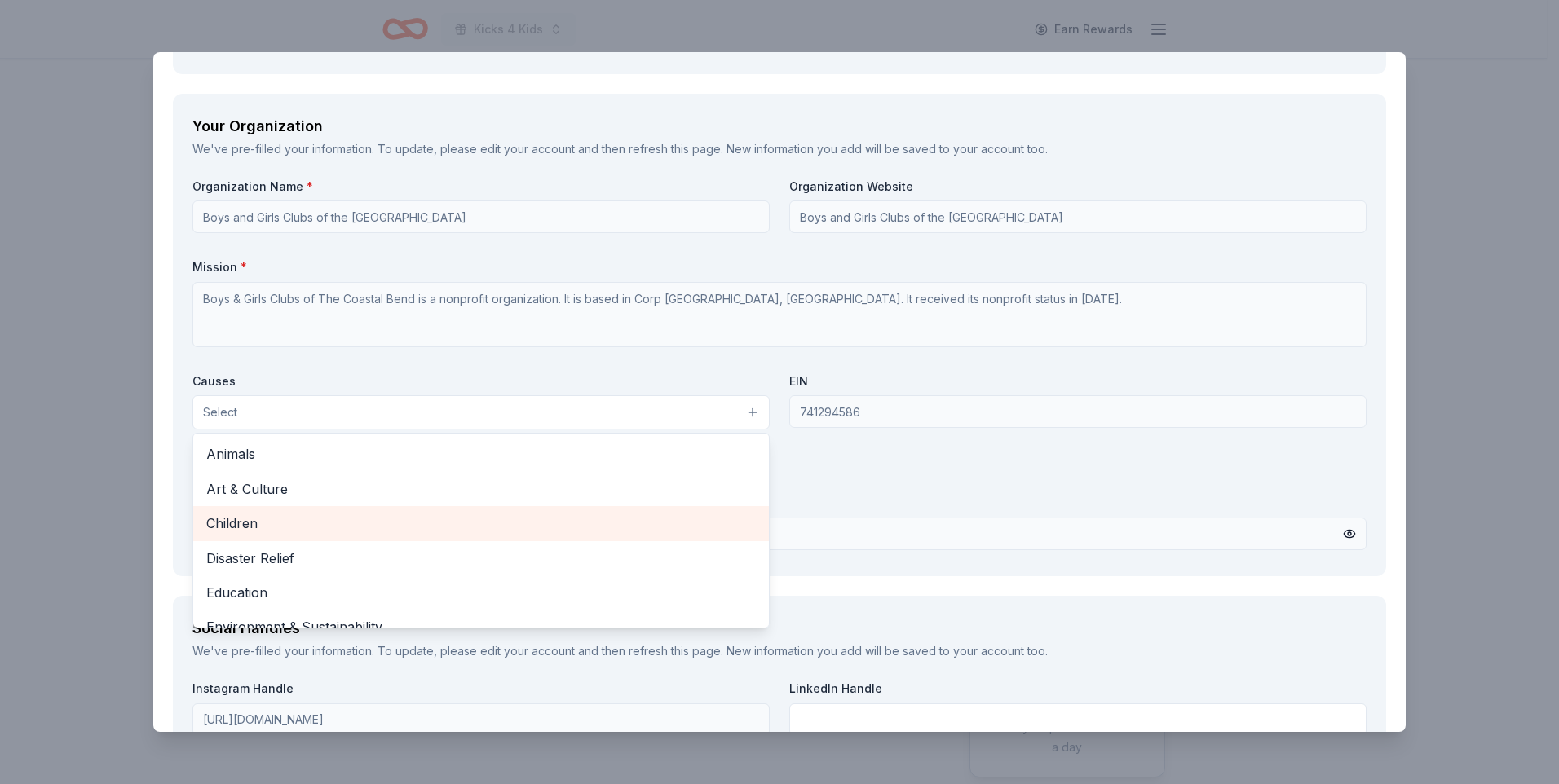
click at [212, 521] on span "Children" at bounding box center [481, 523] width 550 height 21
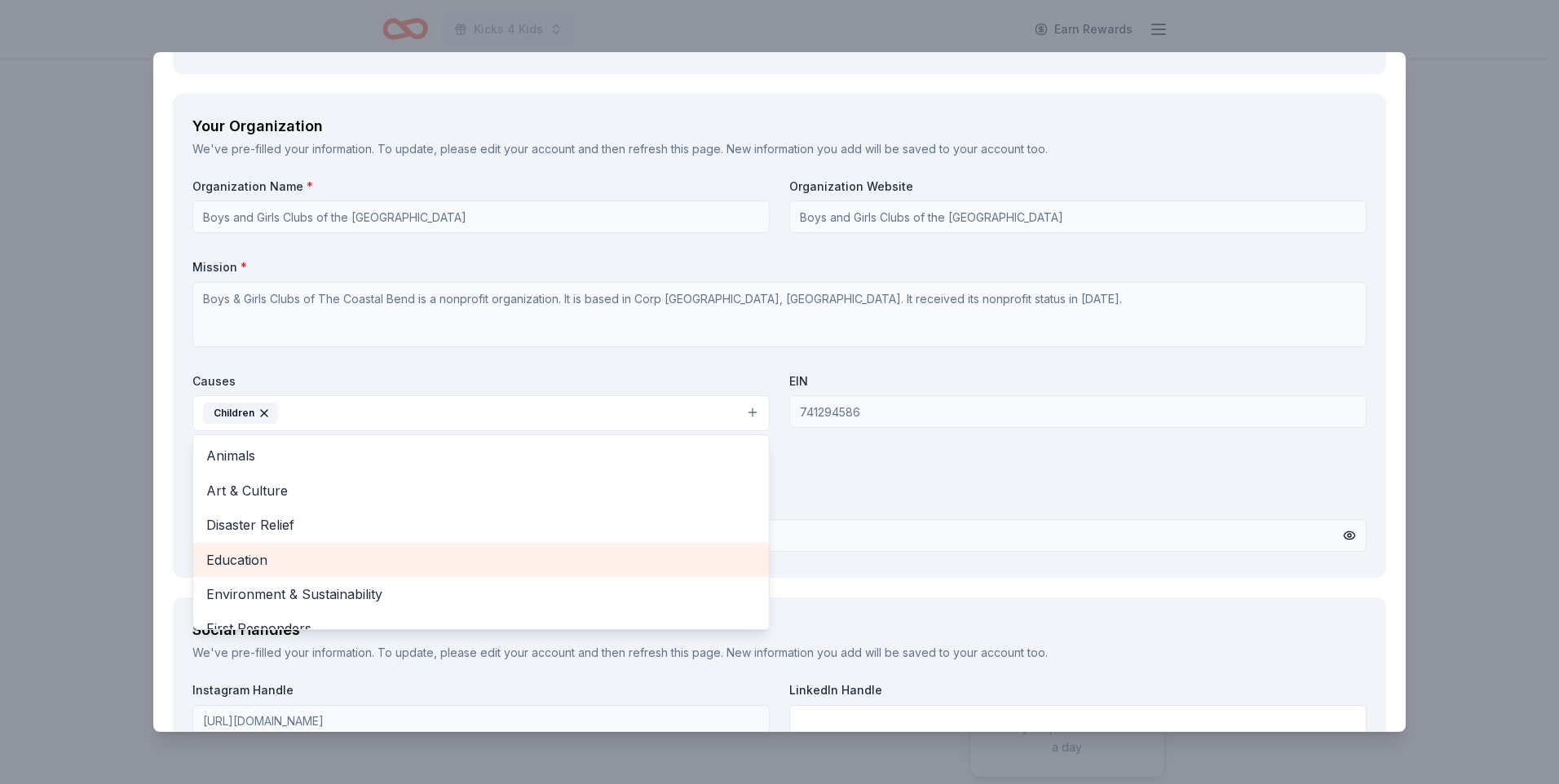
click at [232, 559] on span "Education" at bounding box center [481, 560] width 550 height 21
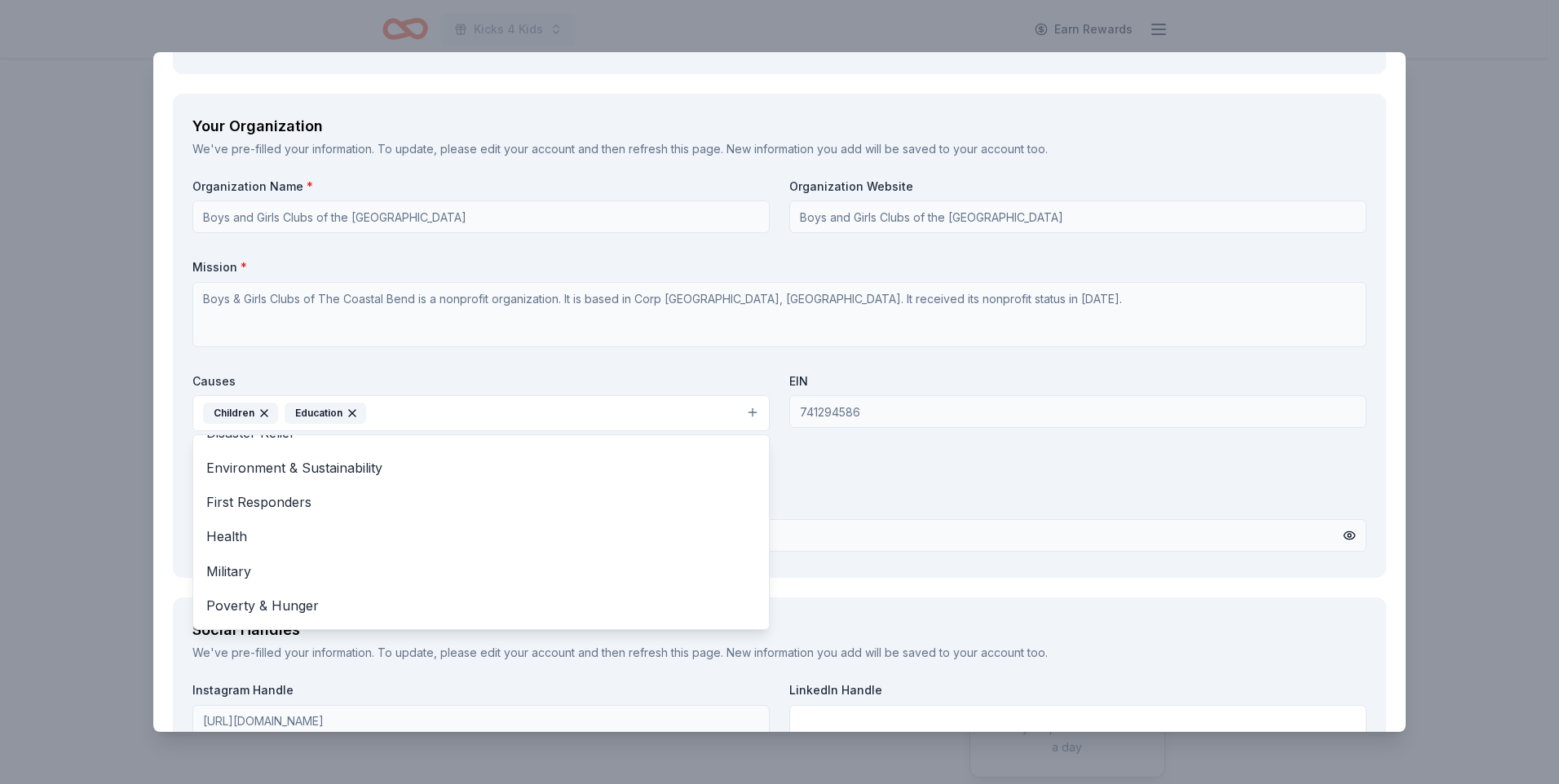
scroll to position [101, 0]
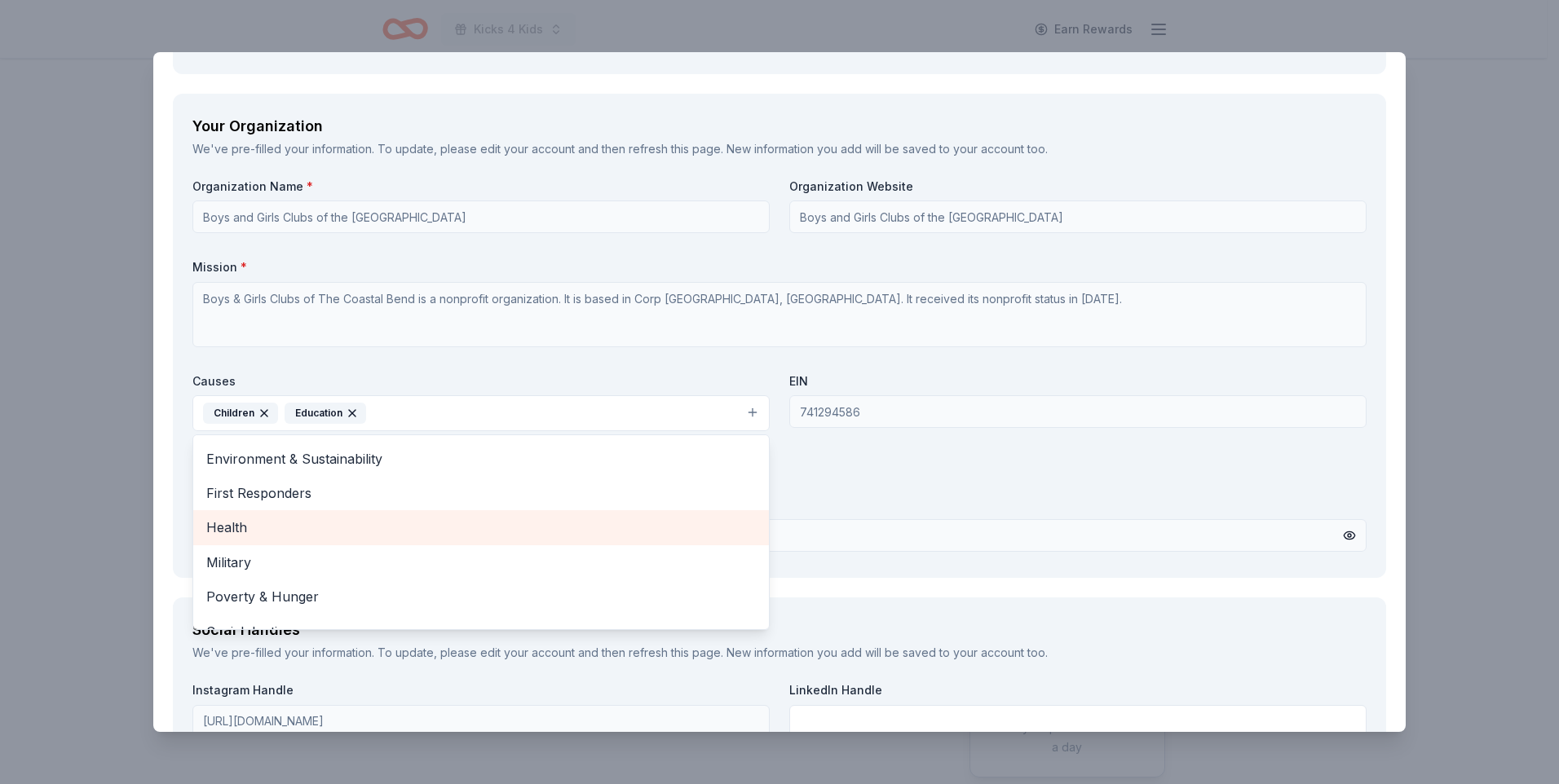
click at [220, 527] on span "Health" at bounding box center [481, 528] width 550 height 21
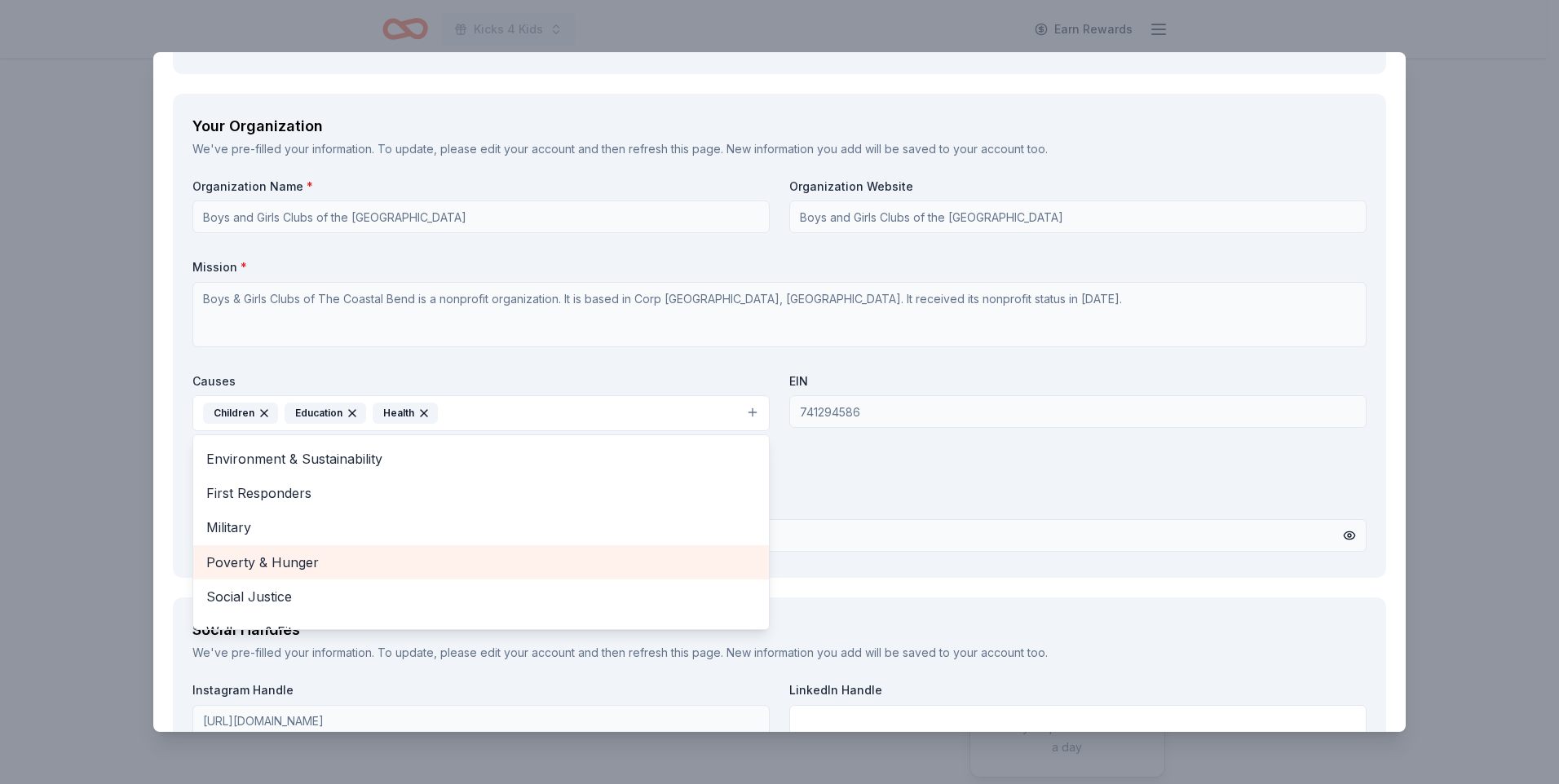
click at [224, 560] on span "Poverty & Hunger" at bounding box center [481, 563] width 550 height 21
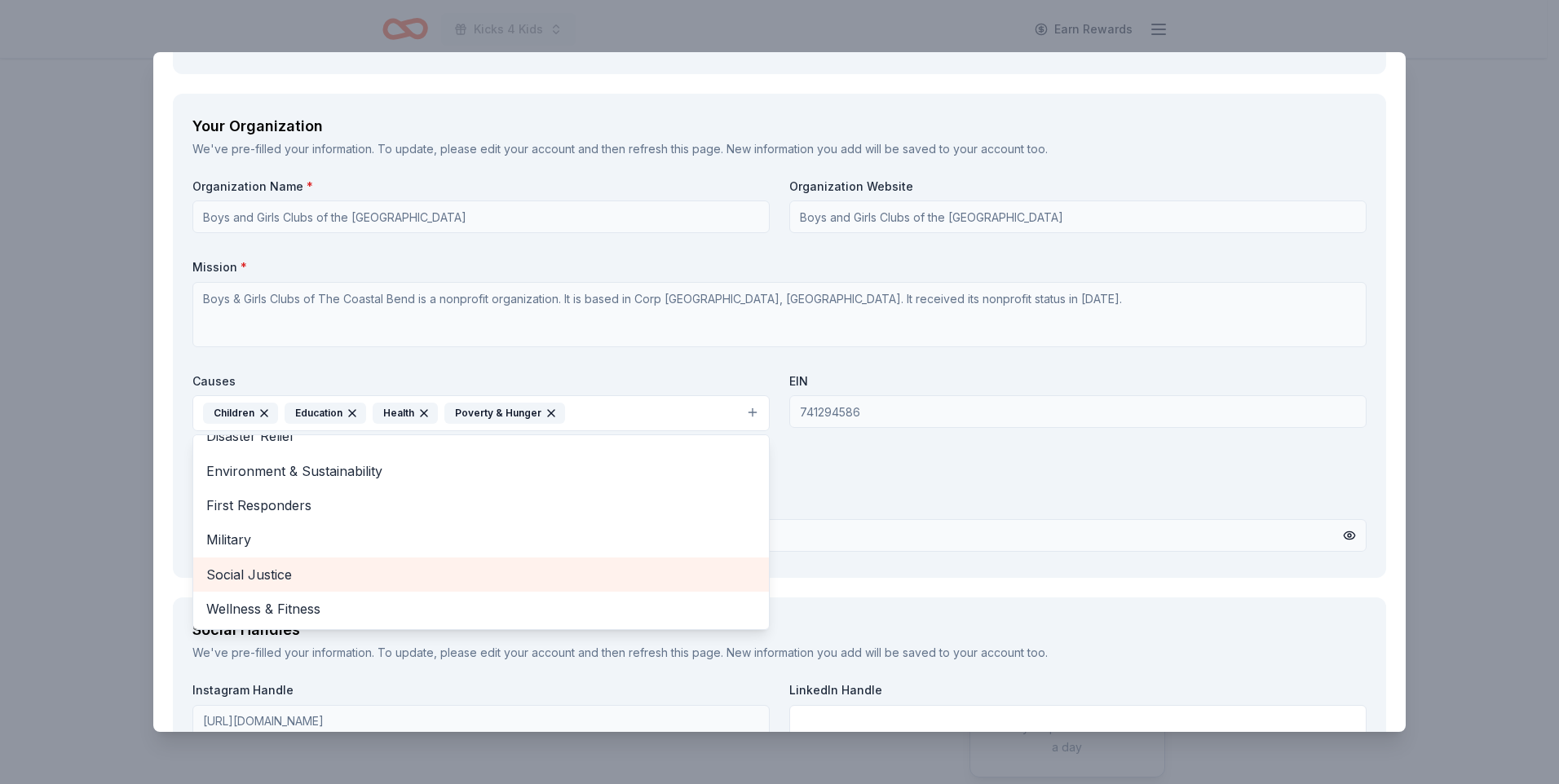
scroll to position [89, 0]
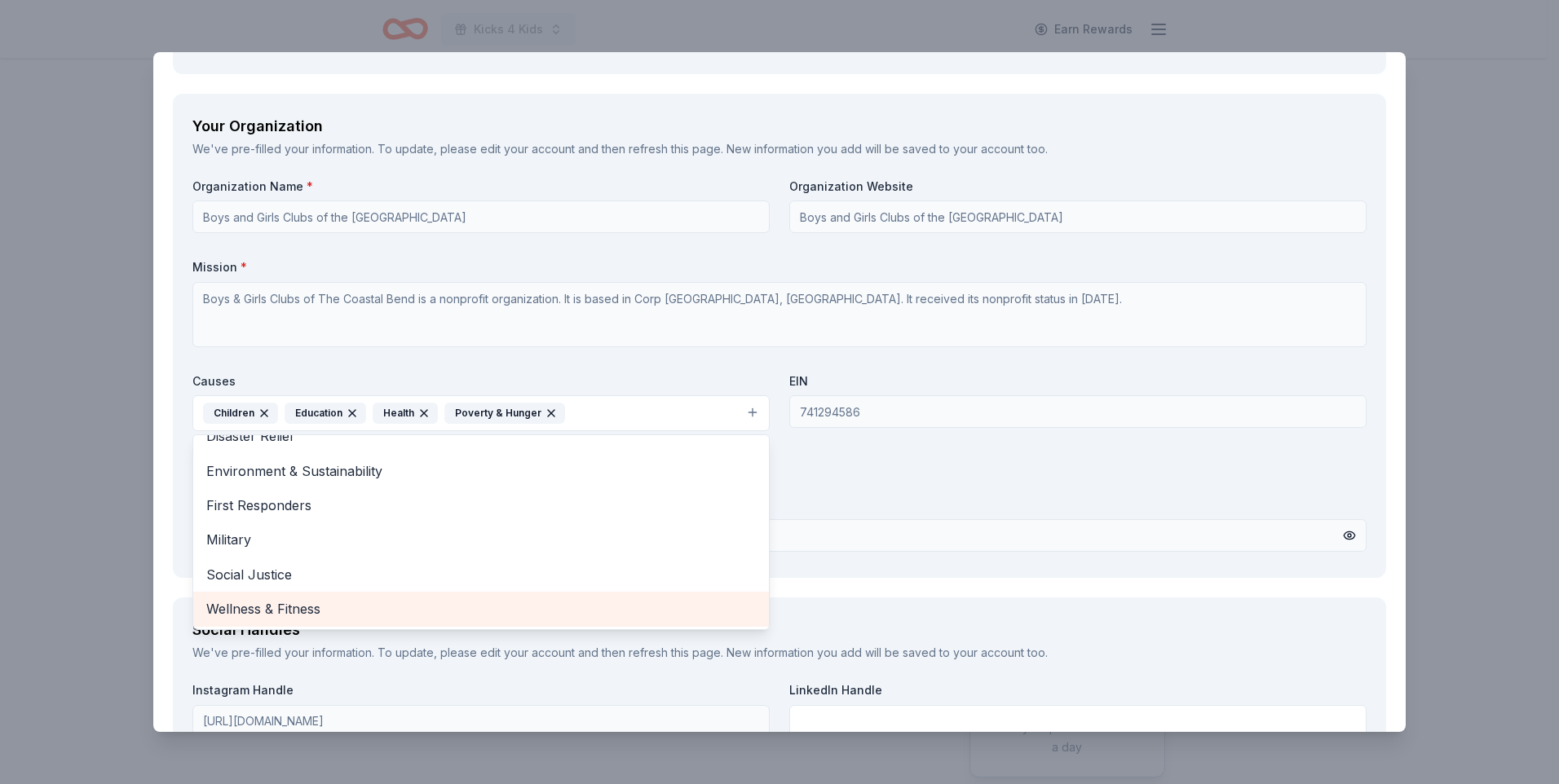
click at [278, 607] on span "Wellness & Fitness" at bounding box center [481, 609] width 550 height 21
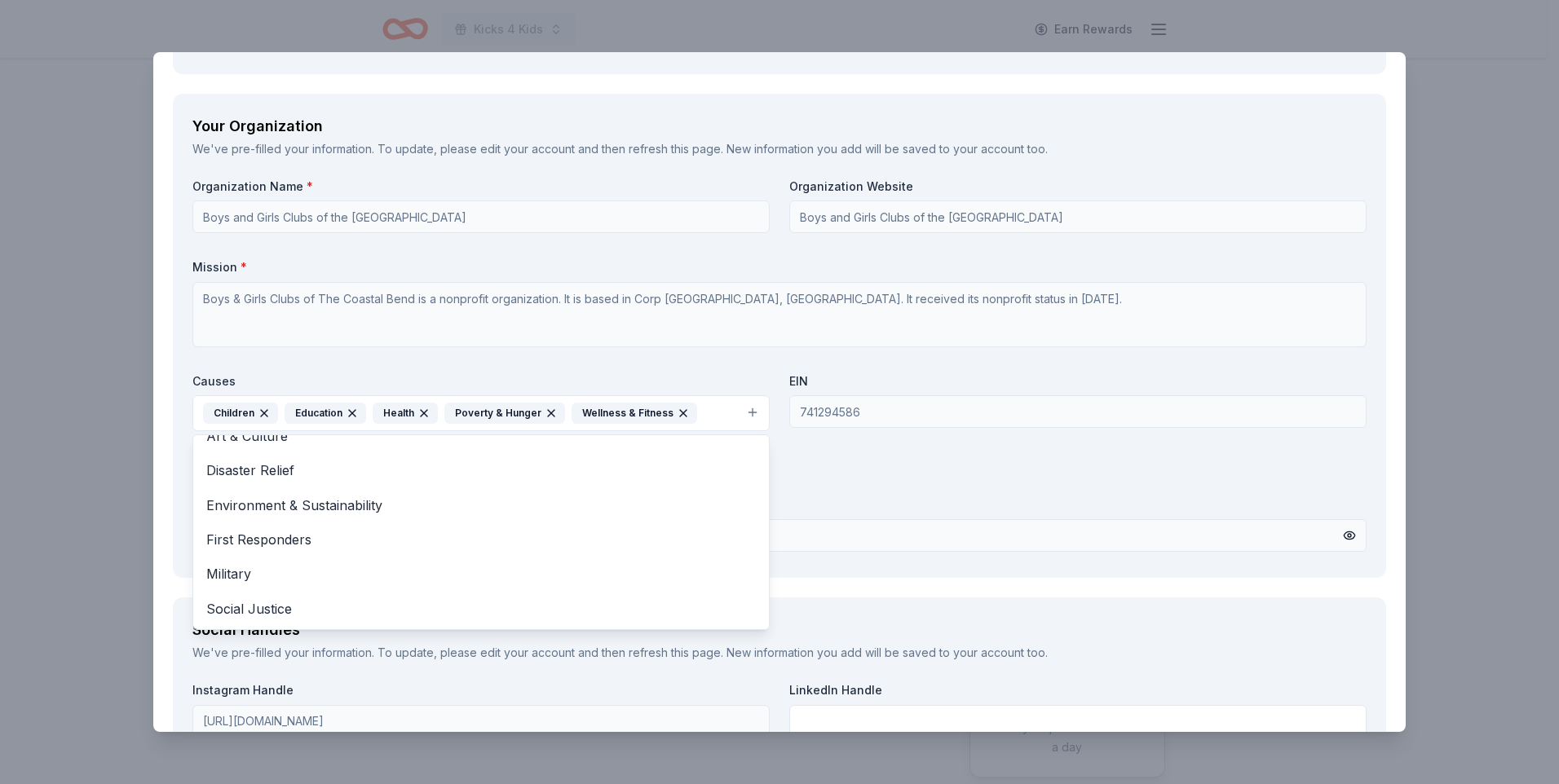
click at [693, 337] on div "Organization Name * Boys and Girls Clubs of the Coastal Bend Organization Websi…" at bounding box center [779, 368] width 1174 height 380
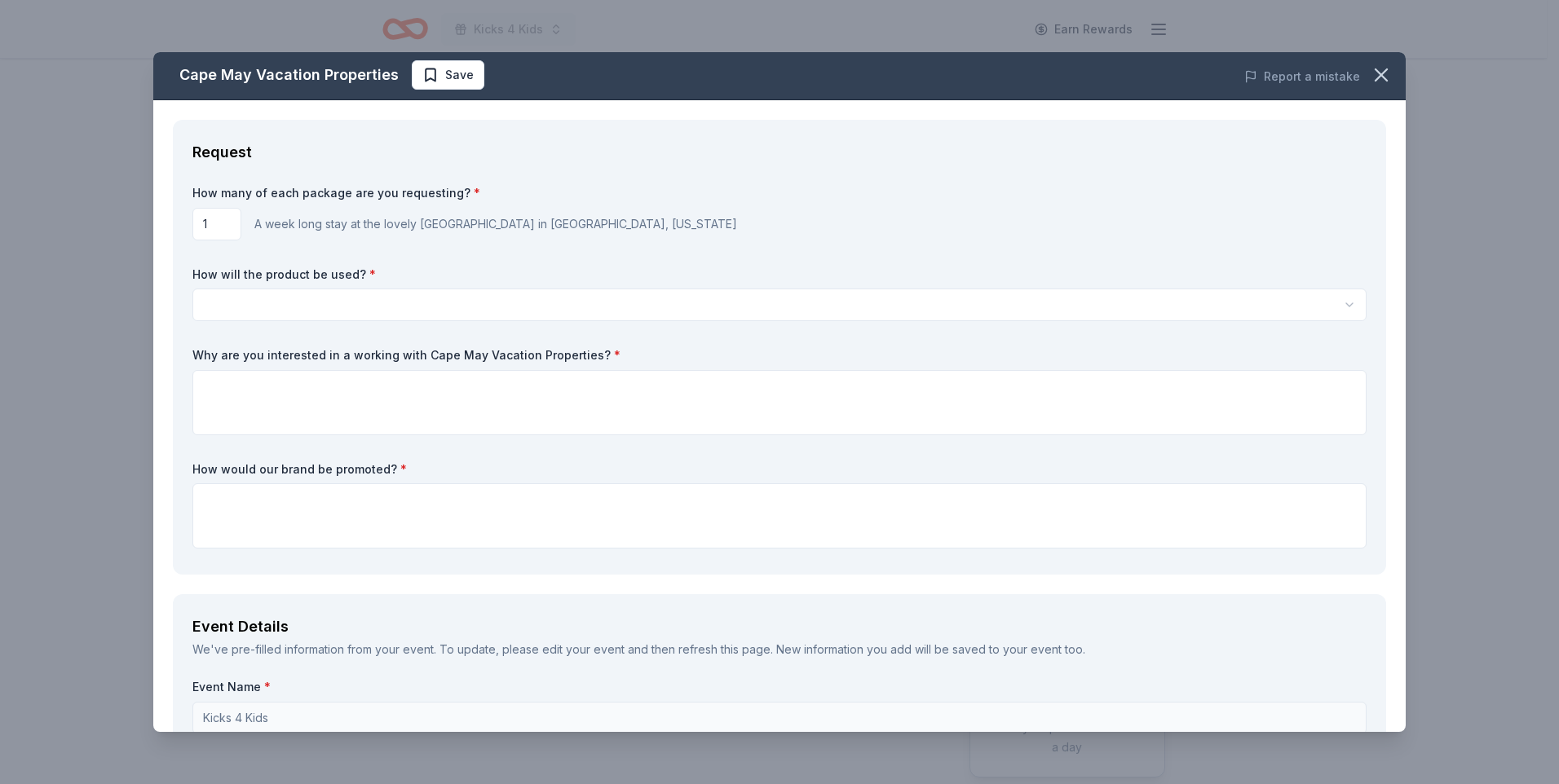
scroll to position [0, 0]
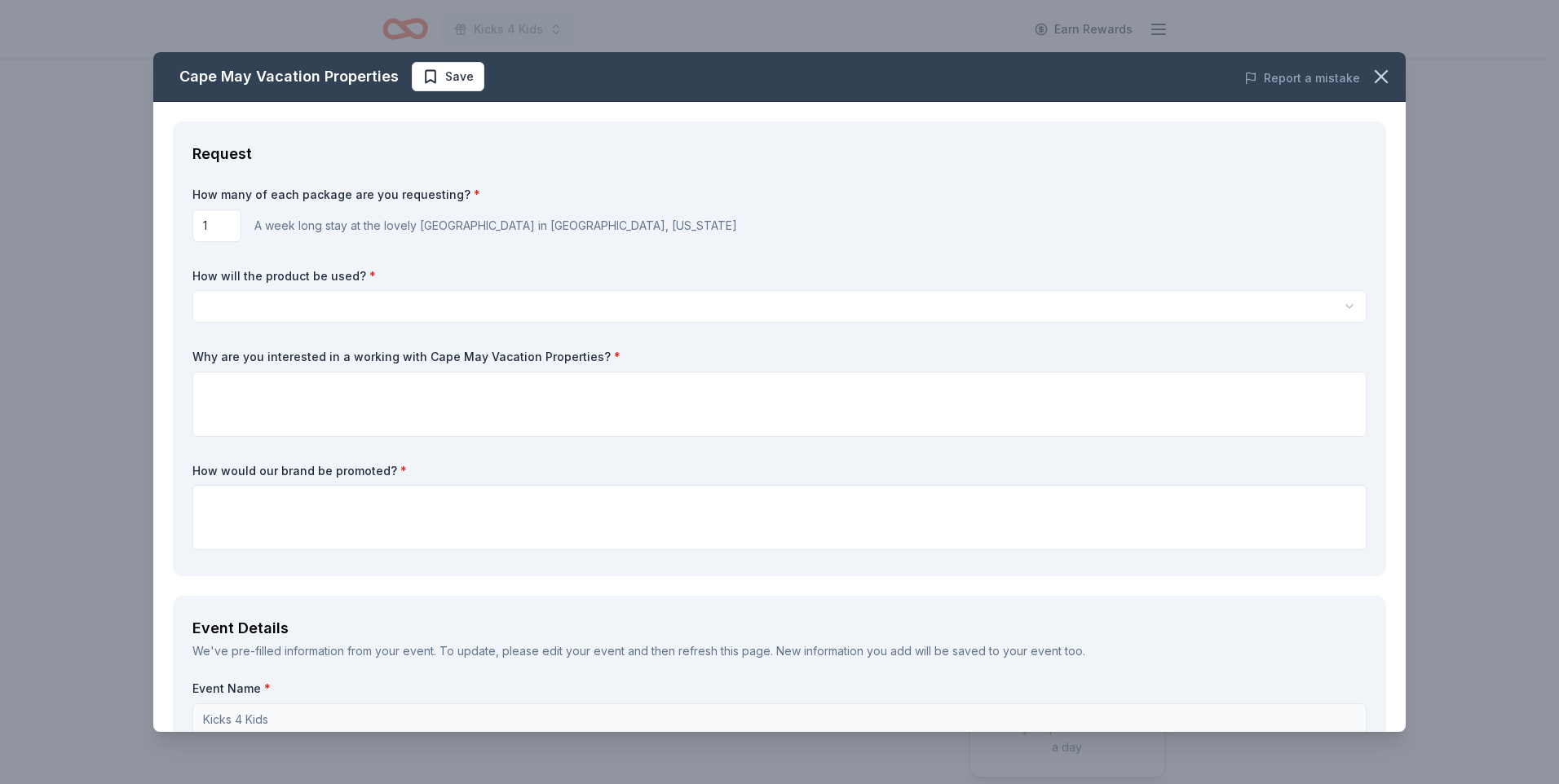
click at [215, 303] on html "Kicks 4 Kids Earn Rewards Due in 48 days Share Cape May Vacation Properties New…" at bounding box center [780, 392] width 1559 height 784
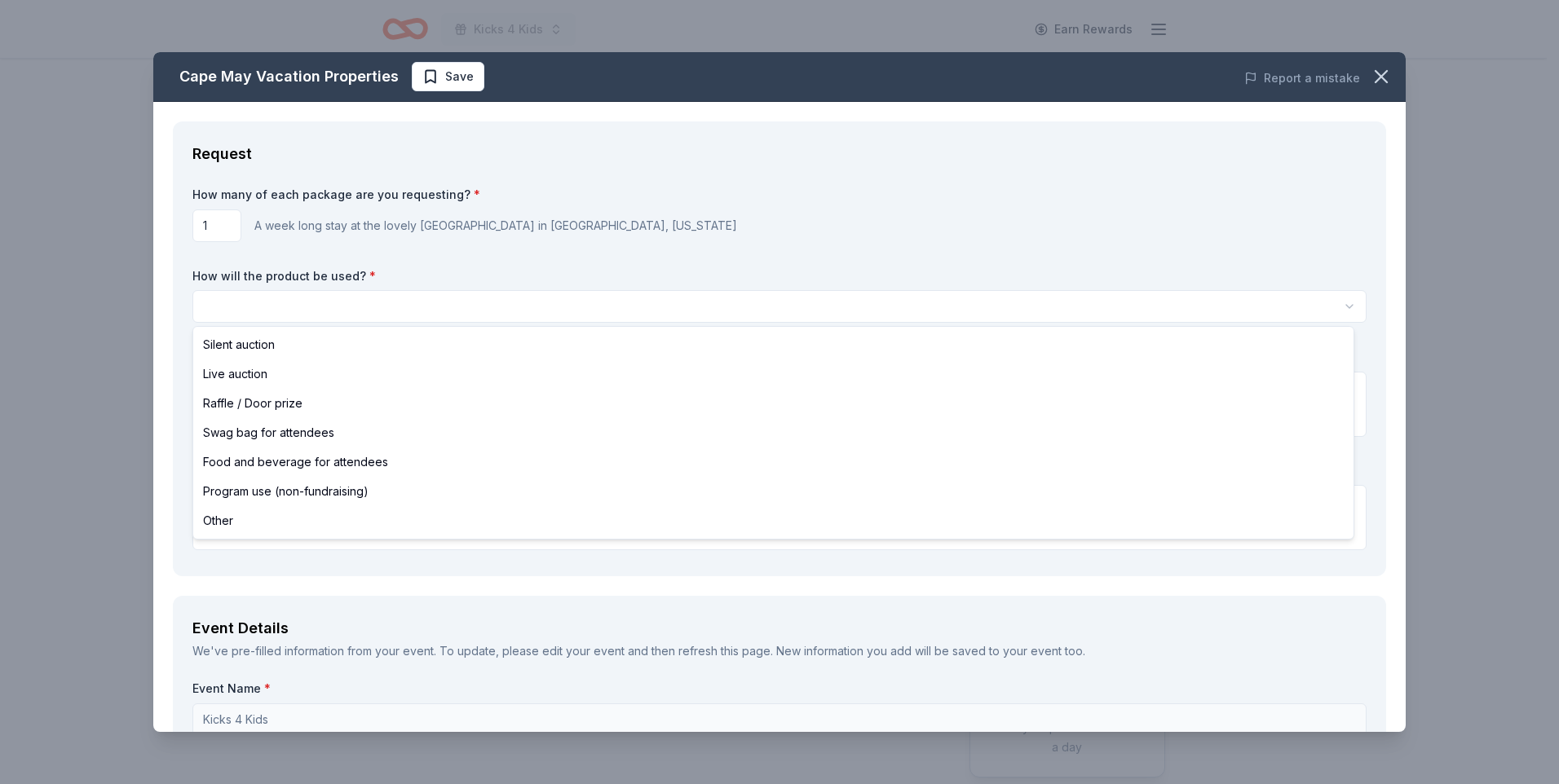
select select "liveAuction"
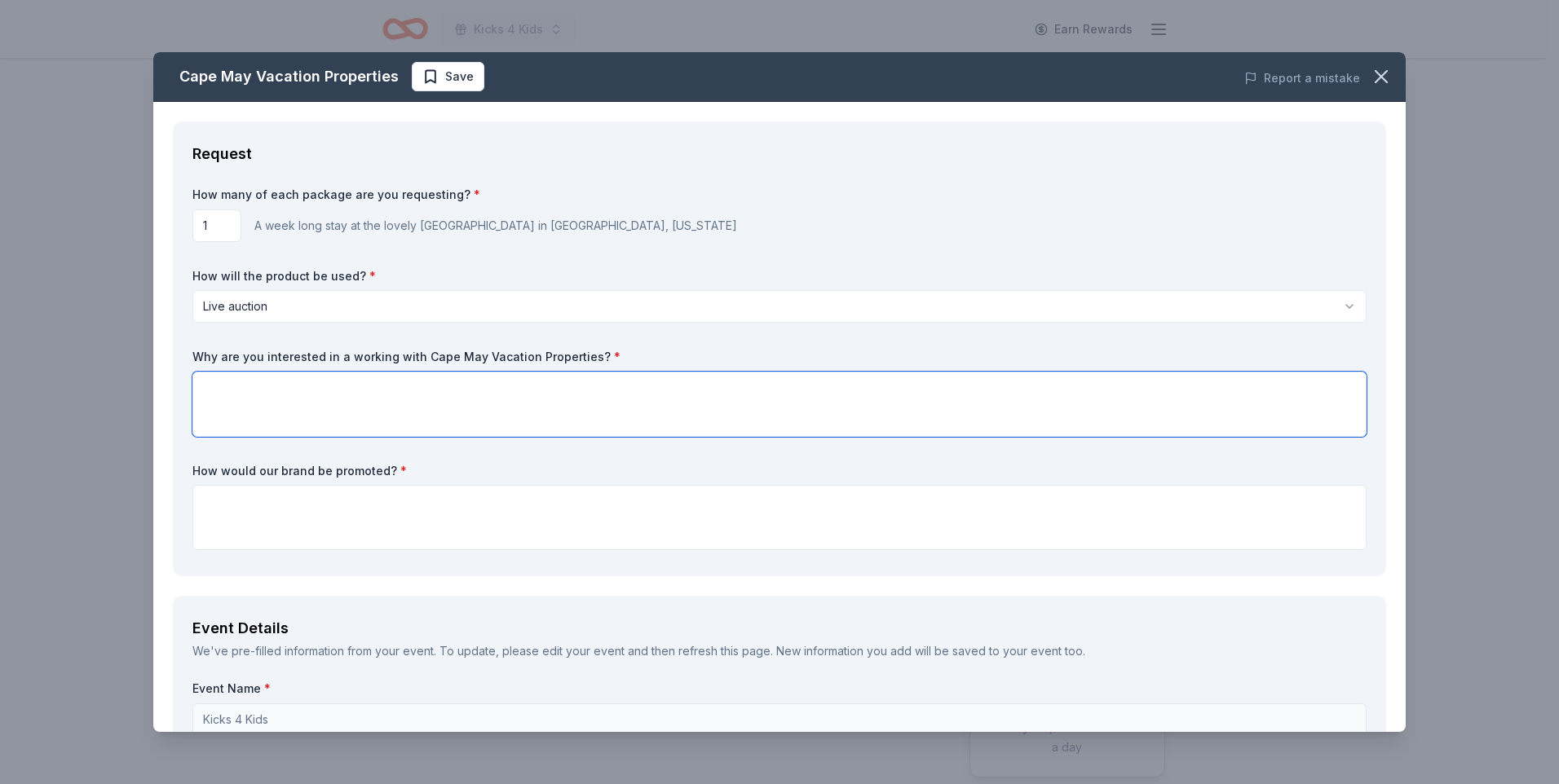
click at [214, 384] on textarea at bounding box center [779, 404] width 1174 height 65
type textarea "great opportunity to raise money for are youth."
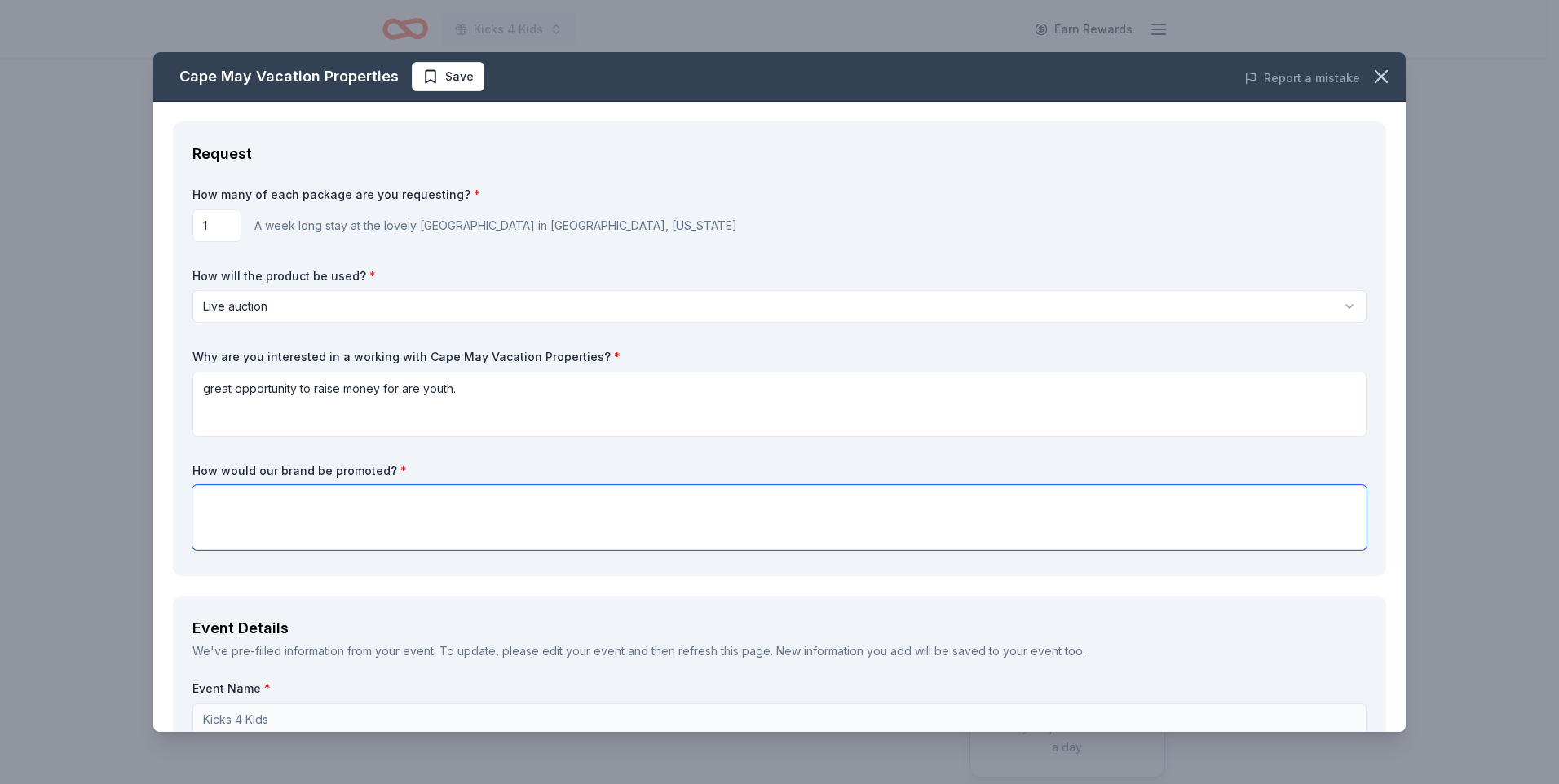
click at [212, 499] on textarea at bounding box center [779, 517] width 1174 height 65
type textarea "social media and event flyers. also, at event"
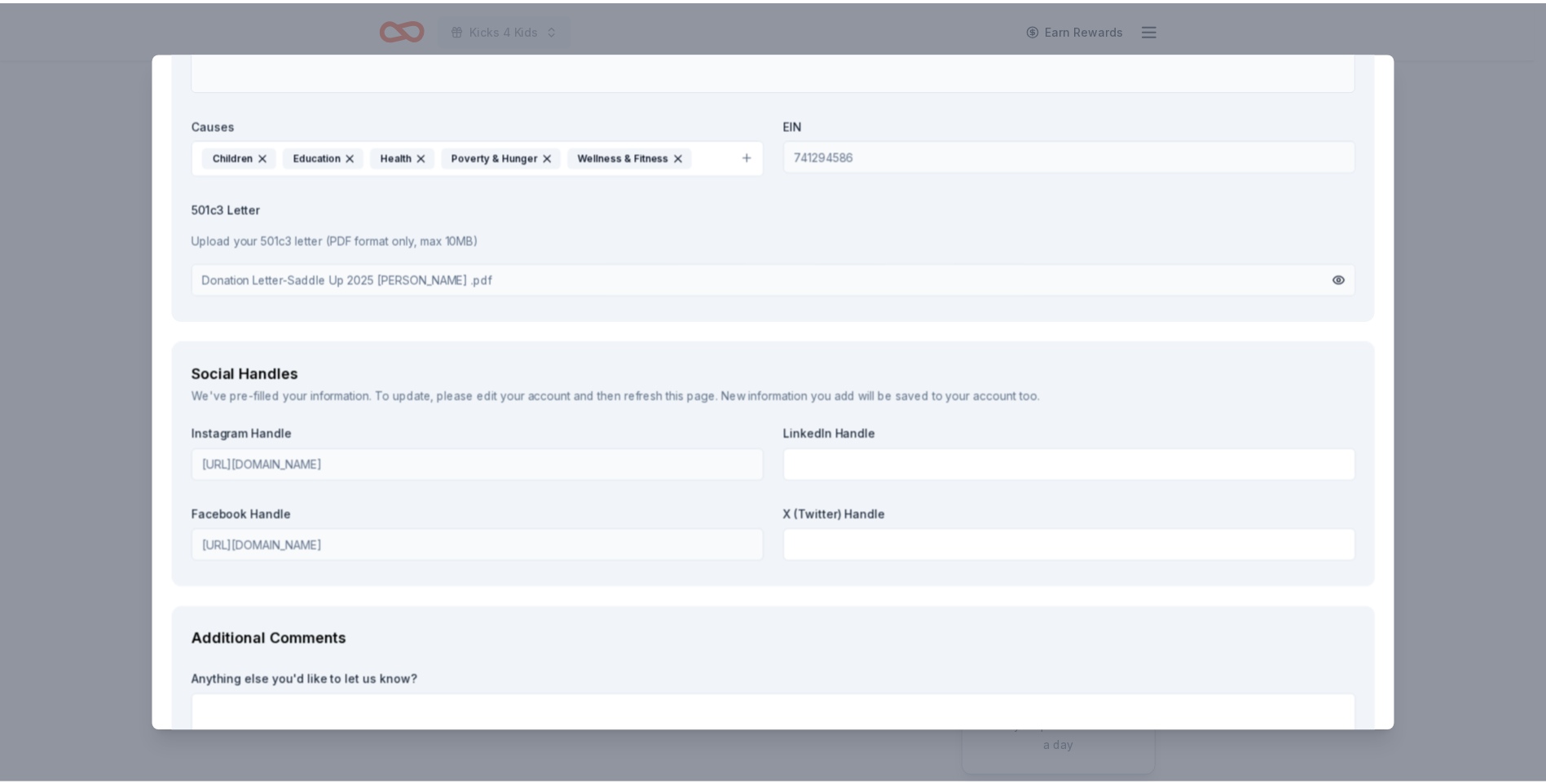
scroll to position [1933, 0]
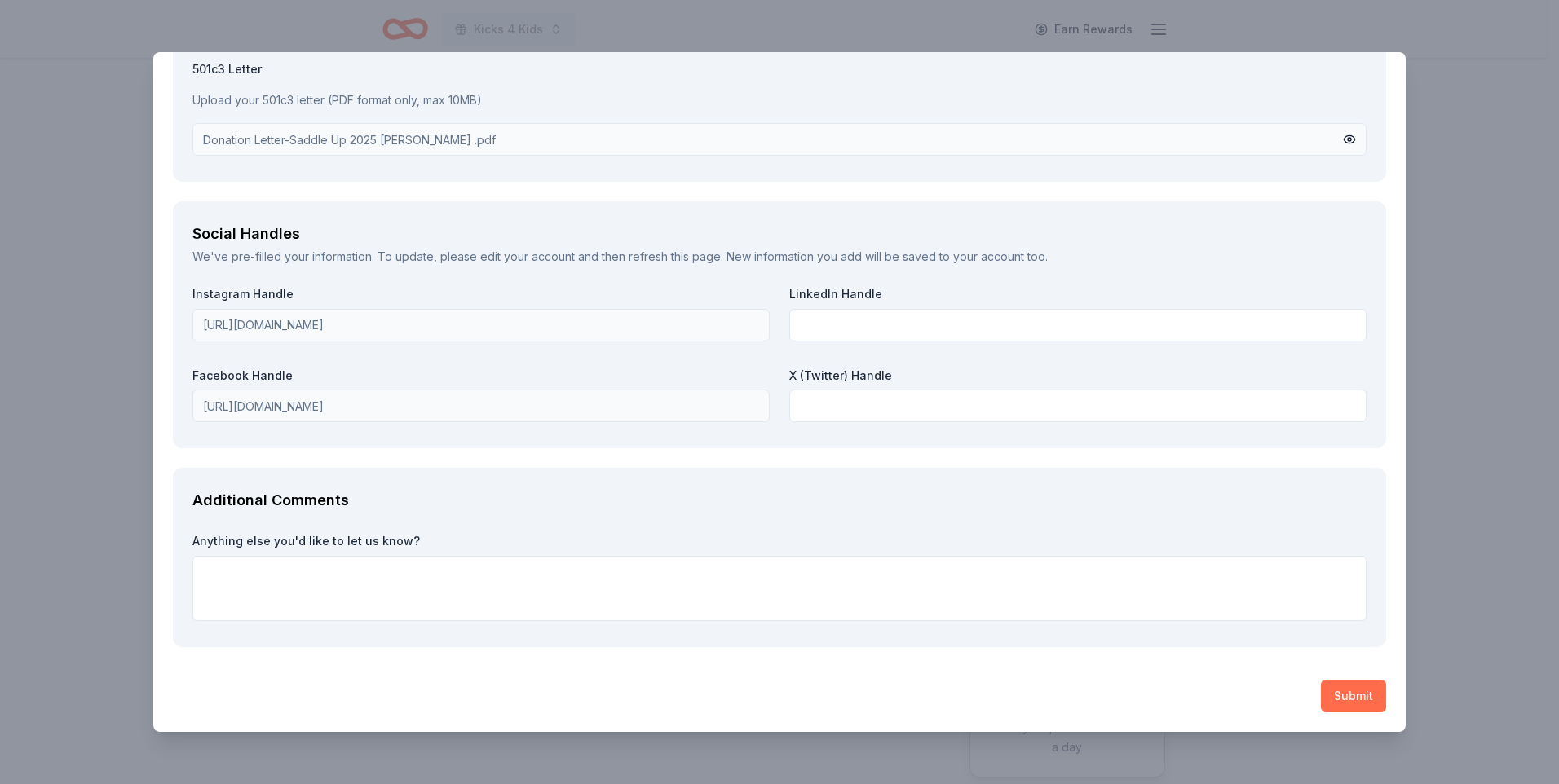
click at [1337, 696] on button "Submit" at bounding box center [1353, 695] width 65 height 32
